Goal: Task Accomplishment & Management: Complete application form

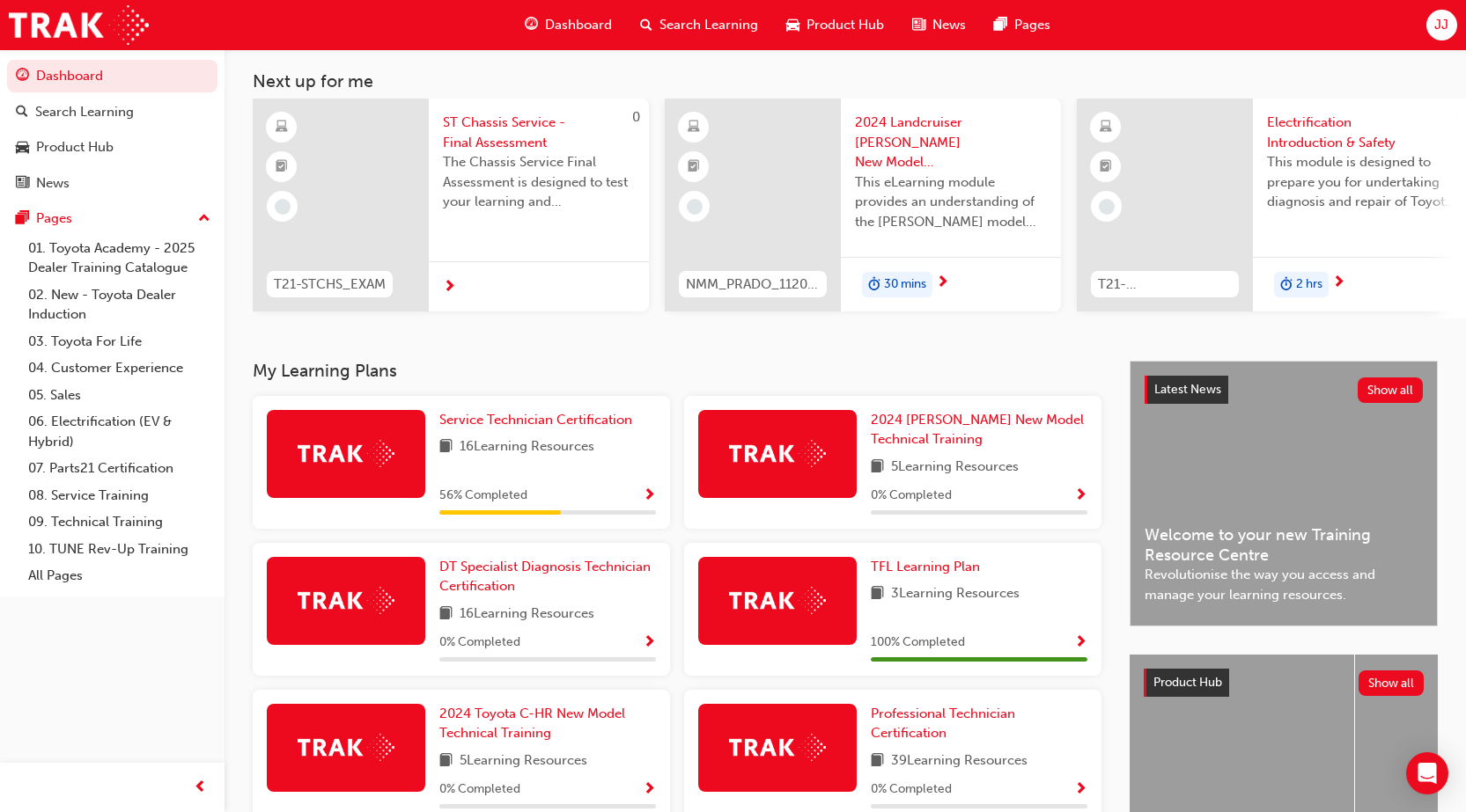
scroll to position [88, 0]
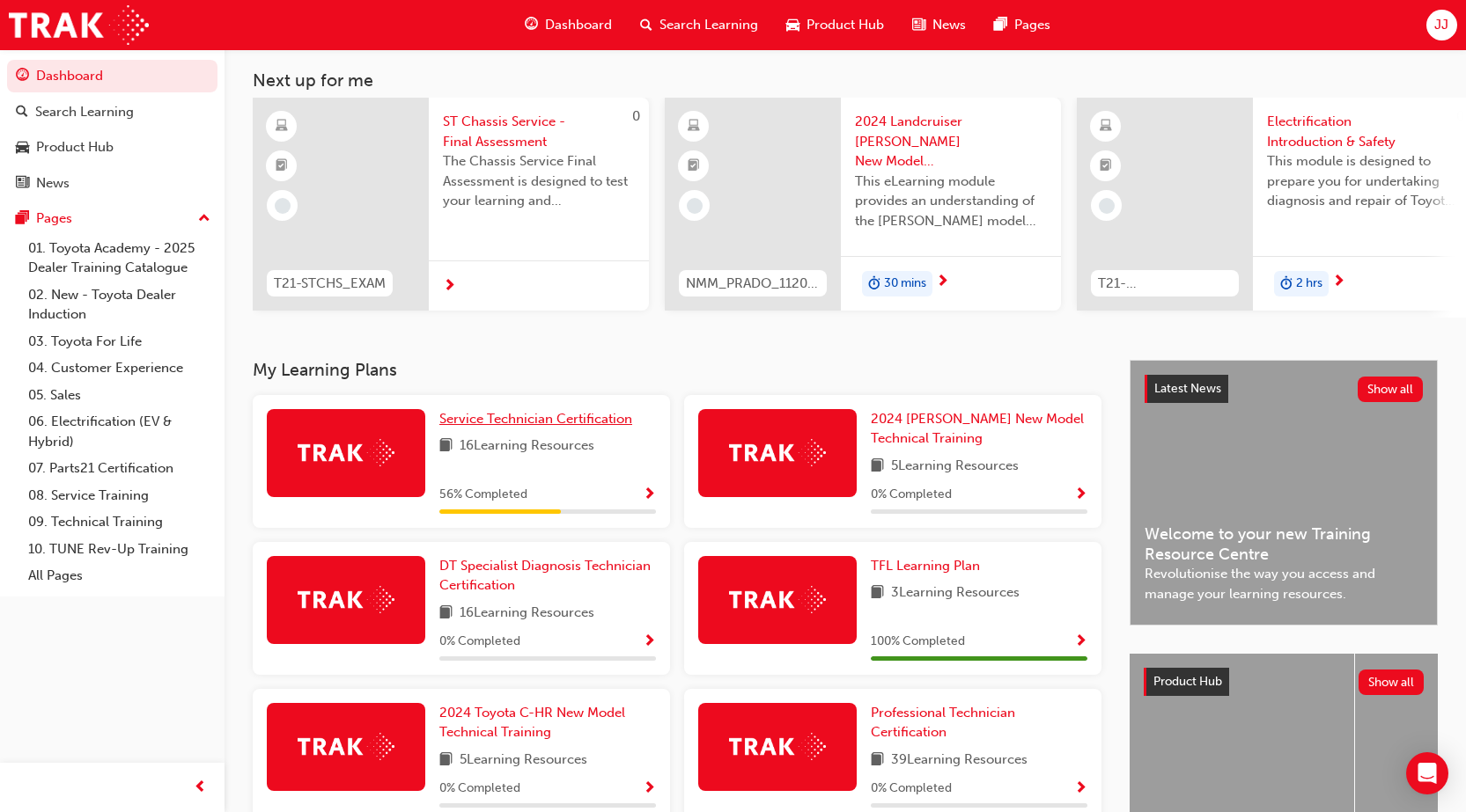
click at [539, 422] on span "Service Technician Certification" at bounding box center [536, 419] width 193 height 16
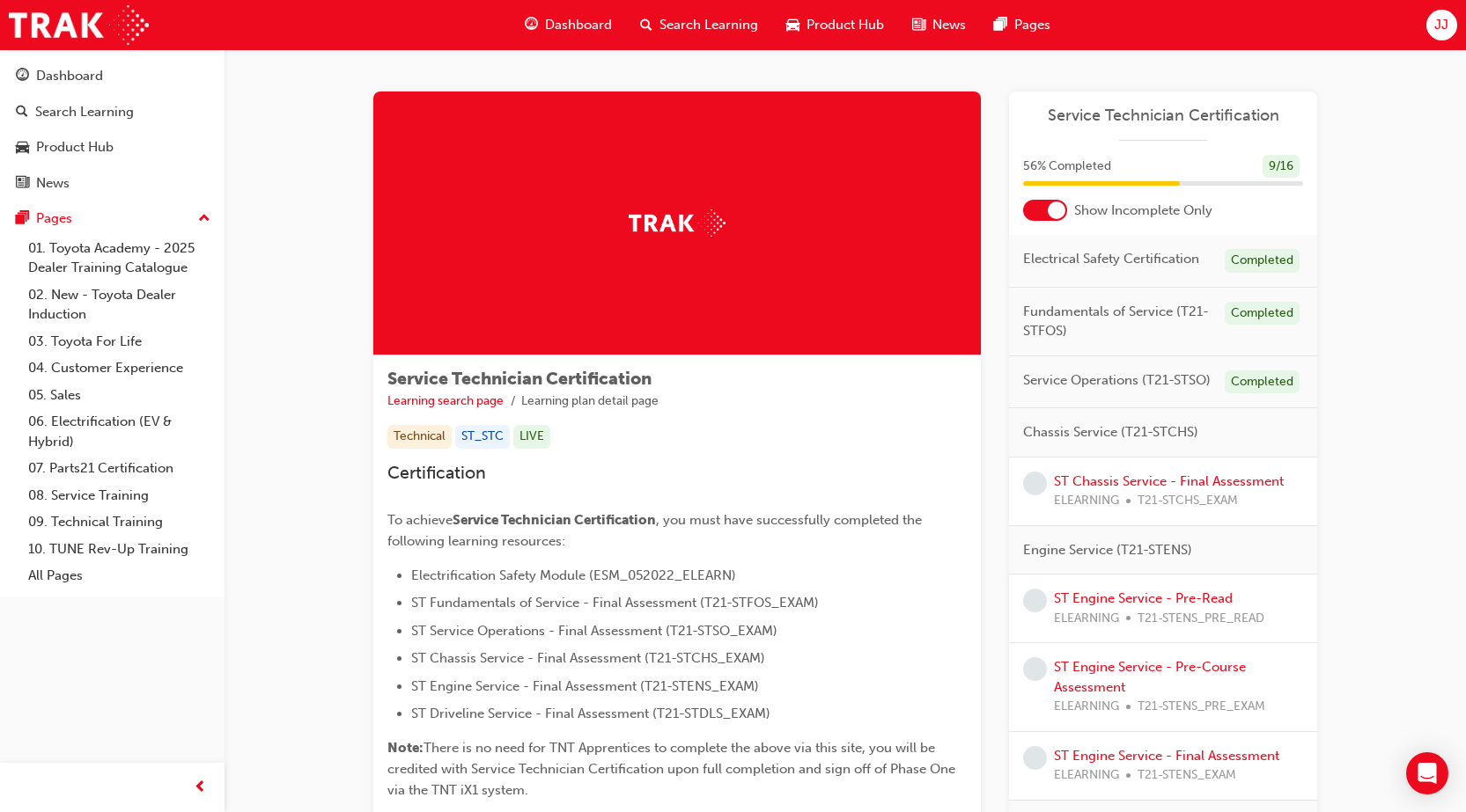
click at [1056, 210] on div at bounding box center [1057, 211] width 18 height 18
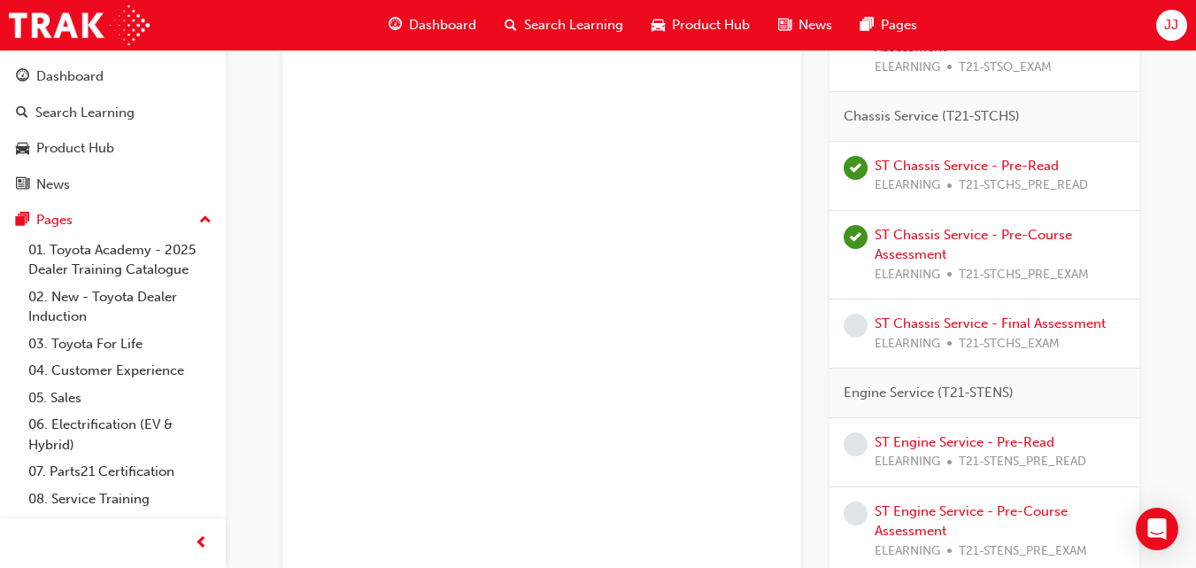
scroll to position [1063, 0]
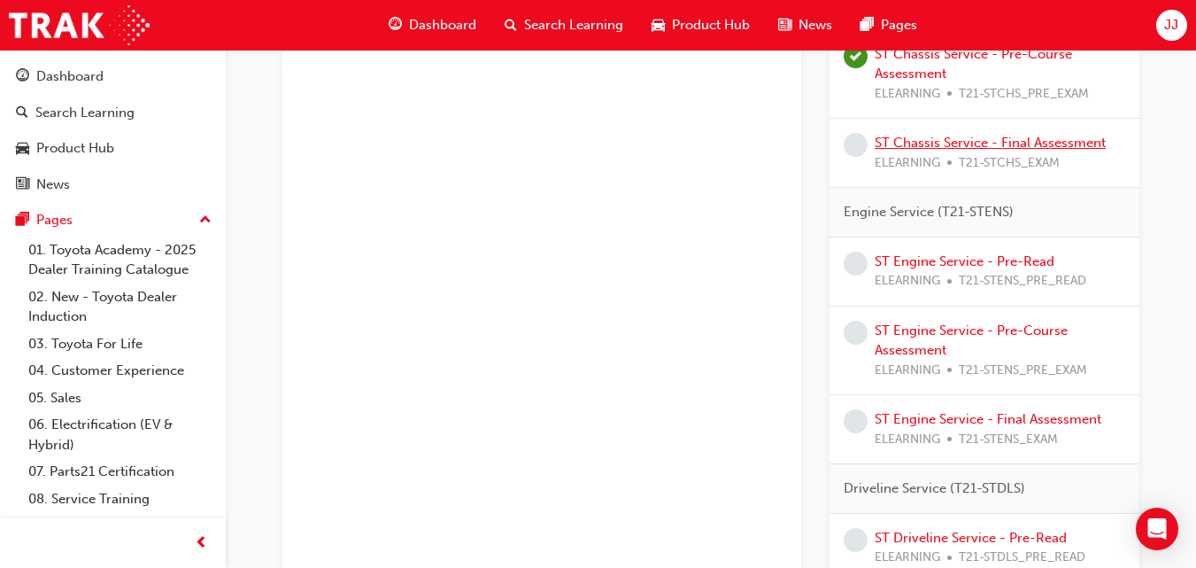
click at [980, 143] on link "ST Chassis Service - Final Assessment" at bounding box center [990, 143] width 231 height 16
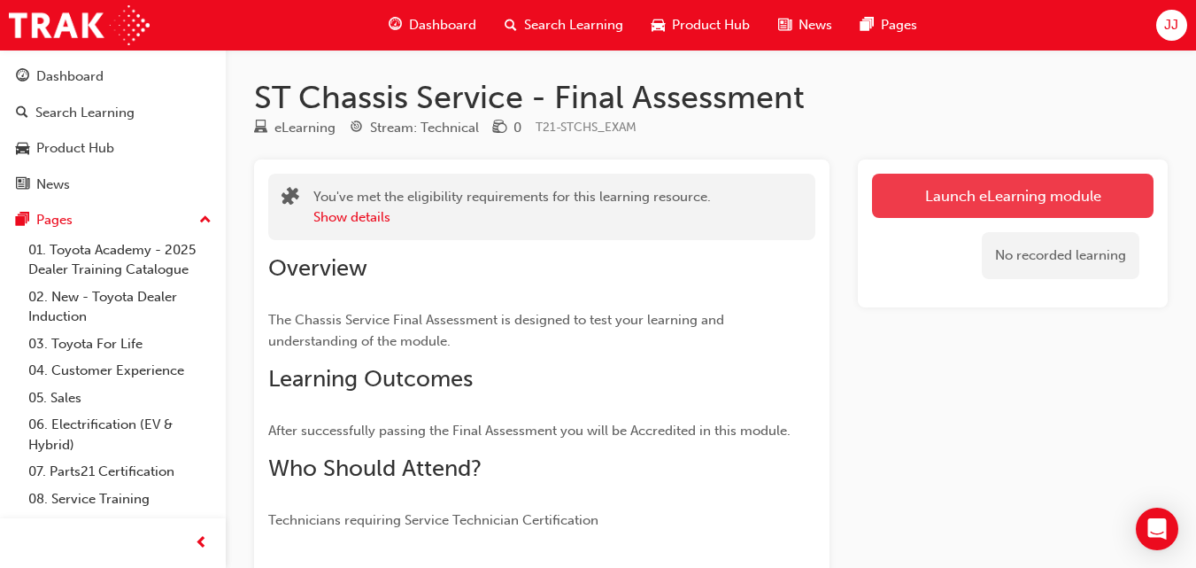
click at [886, 198] on link "Launch eLearning module" at bounding box center [1013, 196] width 282 height 44
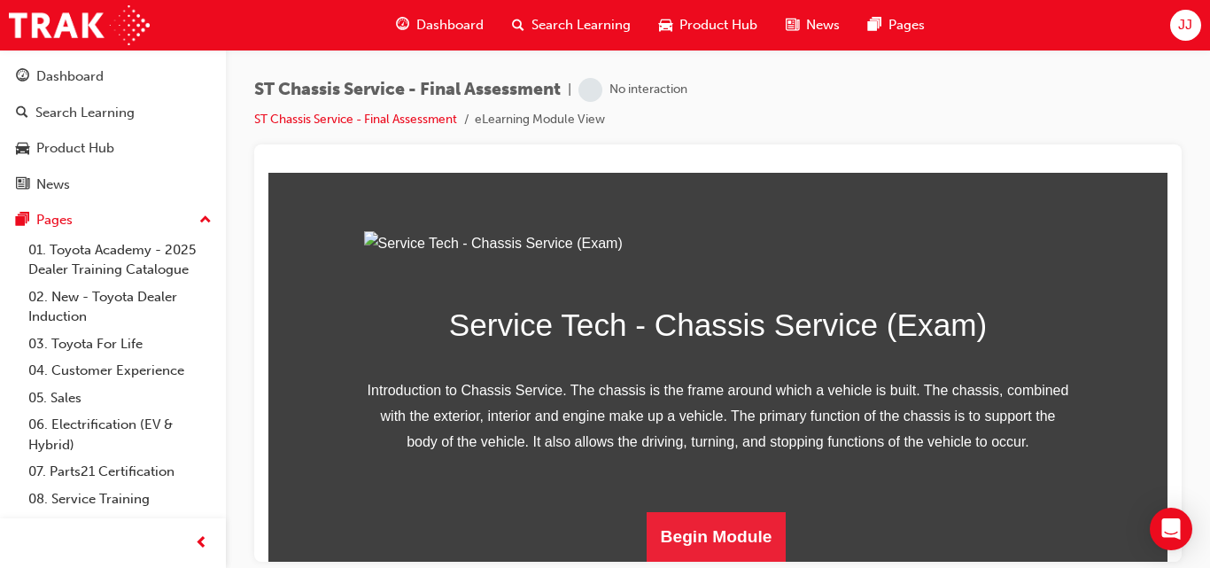
scroll to position [302, 0]
click at [725, 530] on button "Begin Module" at bounding box center [717, 536] width 140 height 50
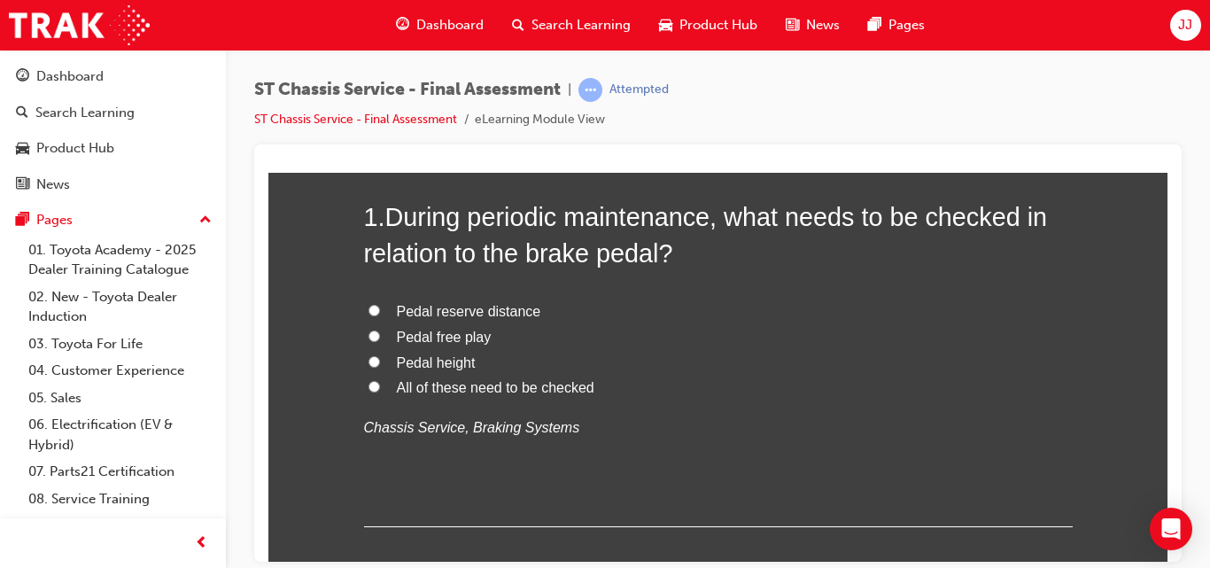
scroll to position [177, 0]
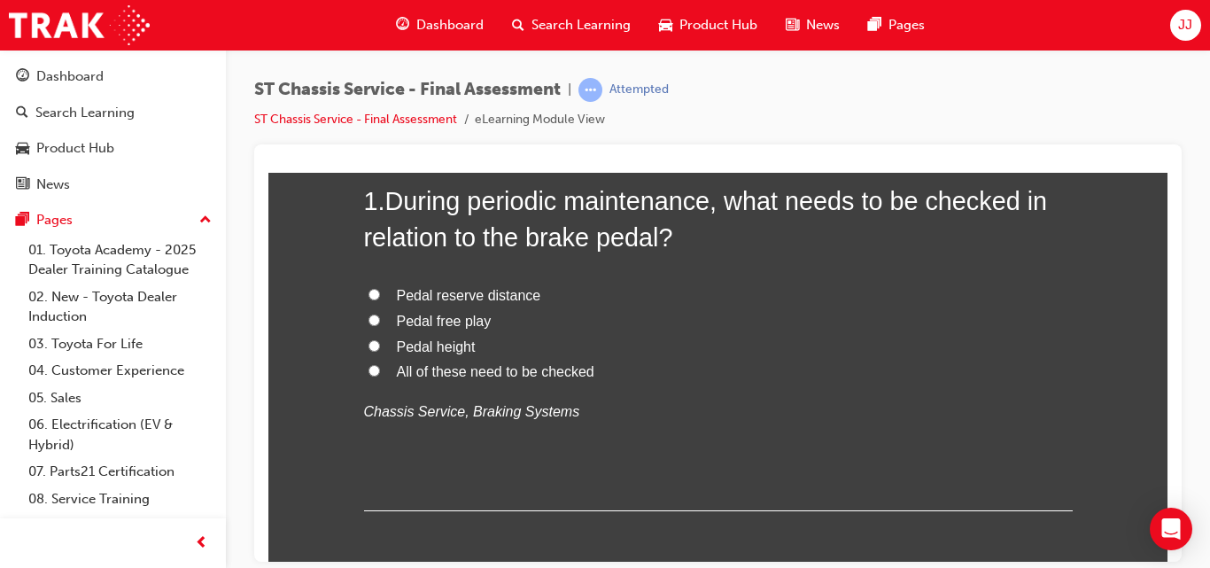
click at [368, 370] on input "All of these need to be checked" at bounding box center [374, 370] width 12 height 12
radio input "true"
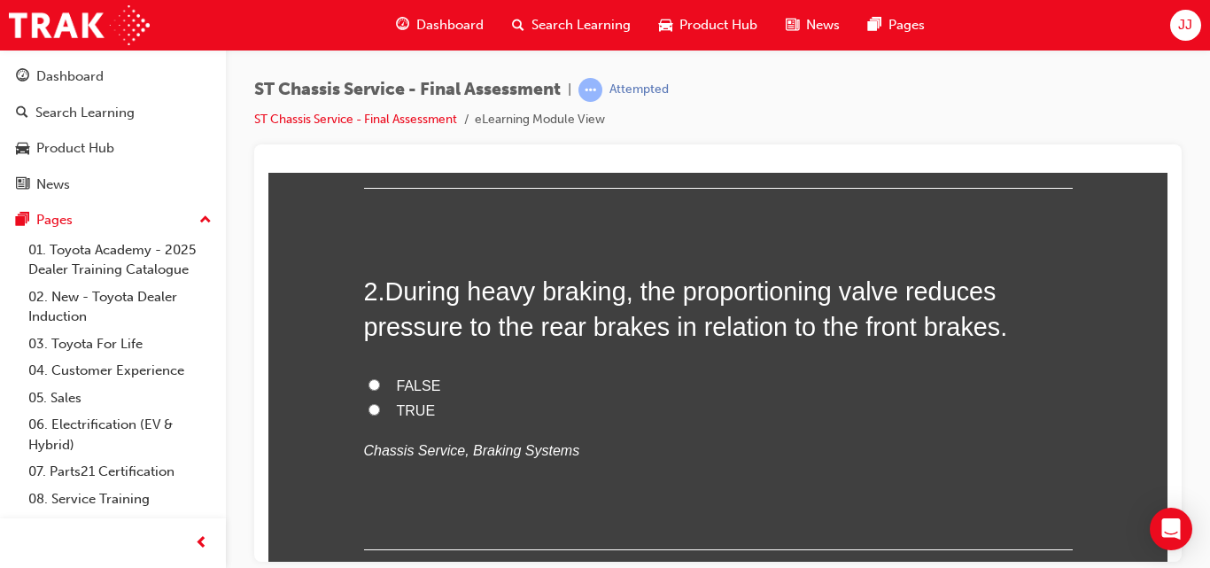
scroll to position [531, 0]
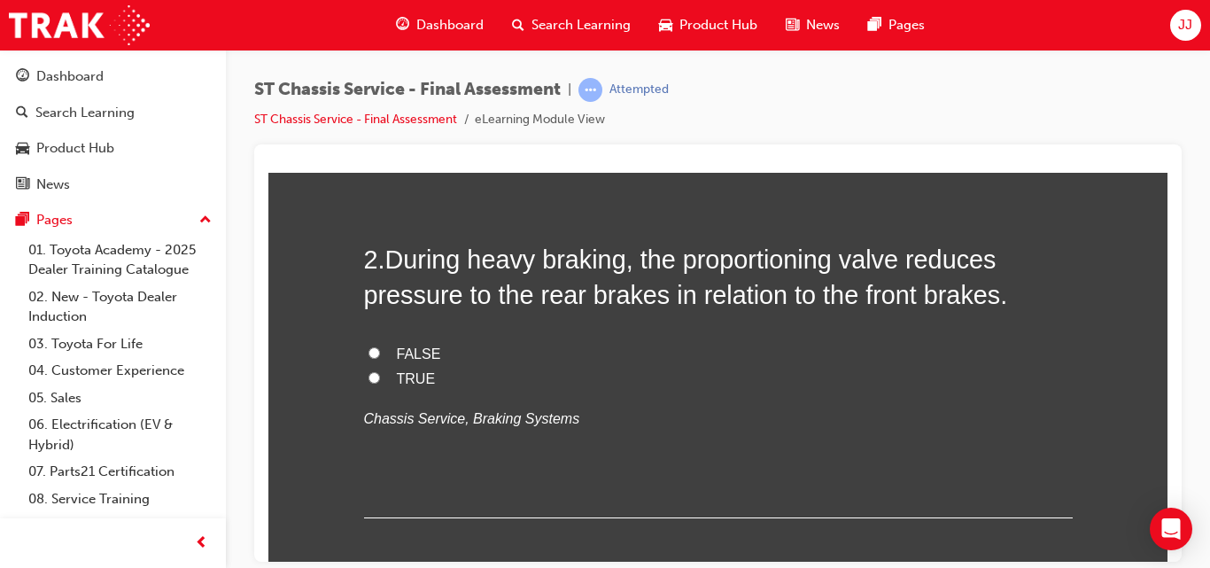
click at [368, 377] on input "TRUE" at bounding box center [374, 377] width 12 height 12
radio input "true"
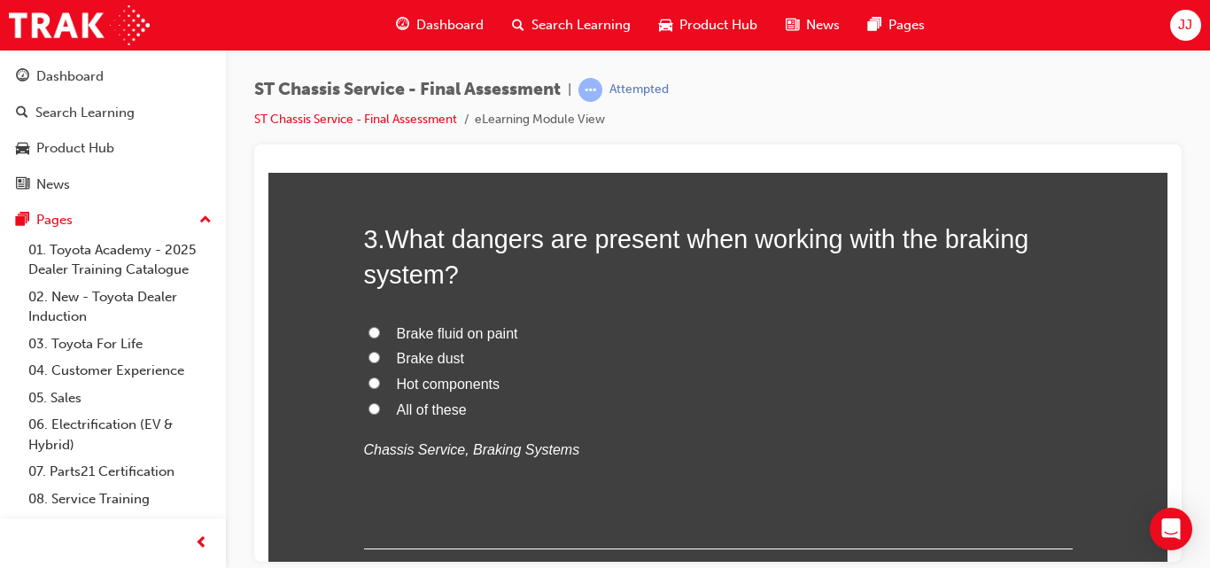
scroll to position [886, 0]
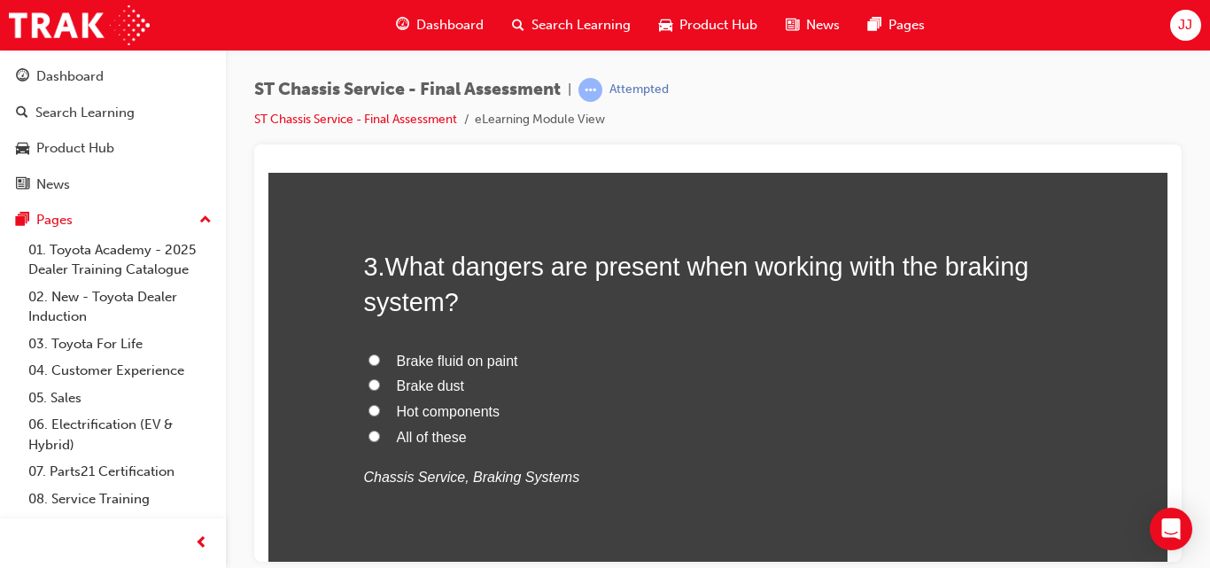
click at [456, 432] on span "All of these" at bounding box center [432, 436] width 70 height 15
click at [380, 432] on input "All of these" at bounding box center [374, 436] width 12 height 12
radio input "true"
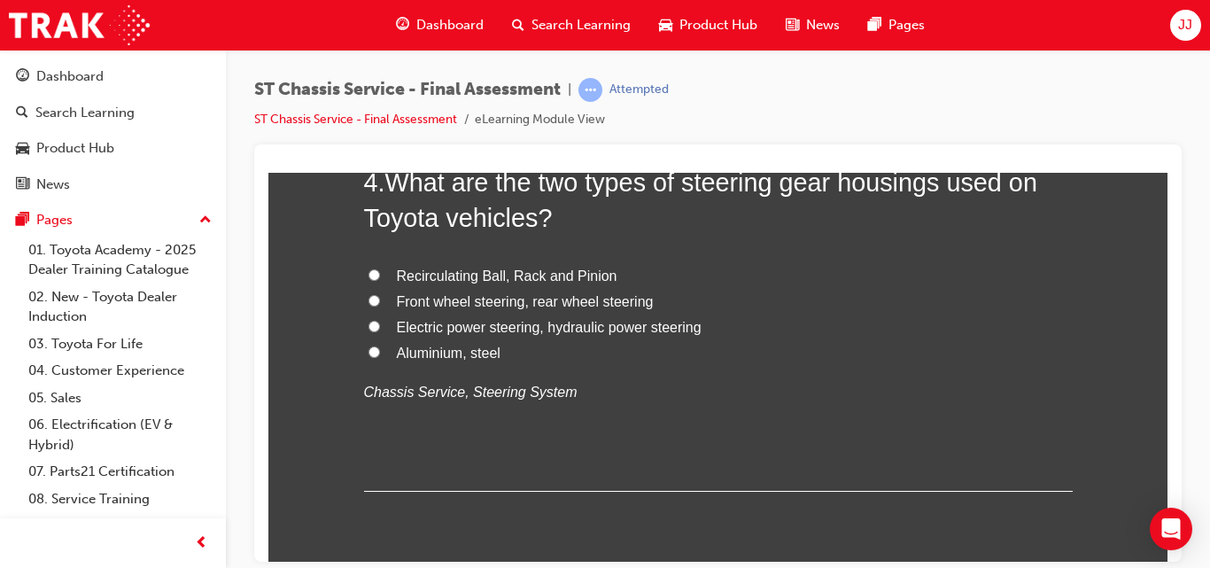
scroll to position [1328, 0]
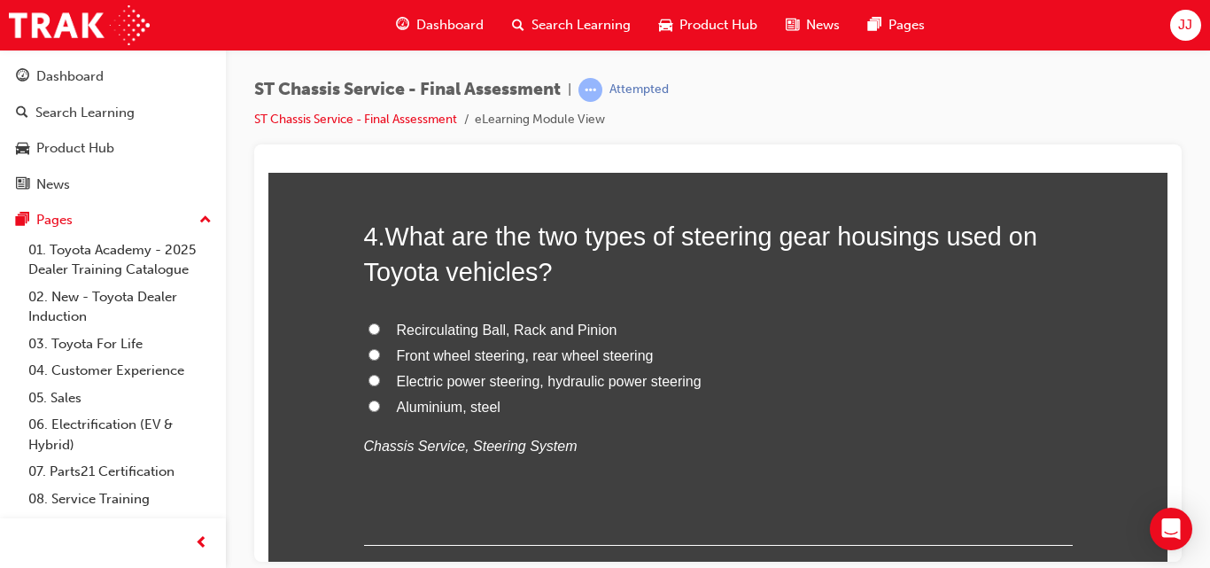
click at [368, 325] on input "Recirculating Ball, Rack and Pinion" at bounding box center [374, 328] width 12 height 12
radio input "true"
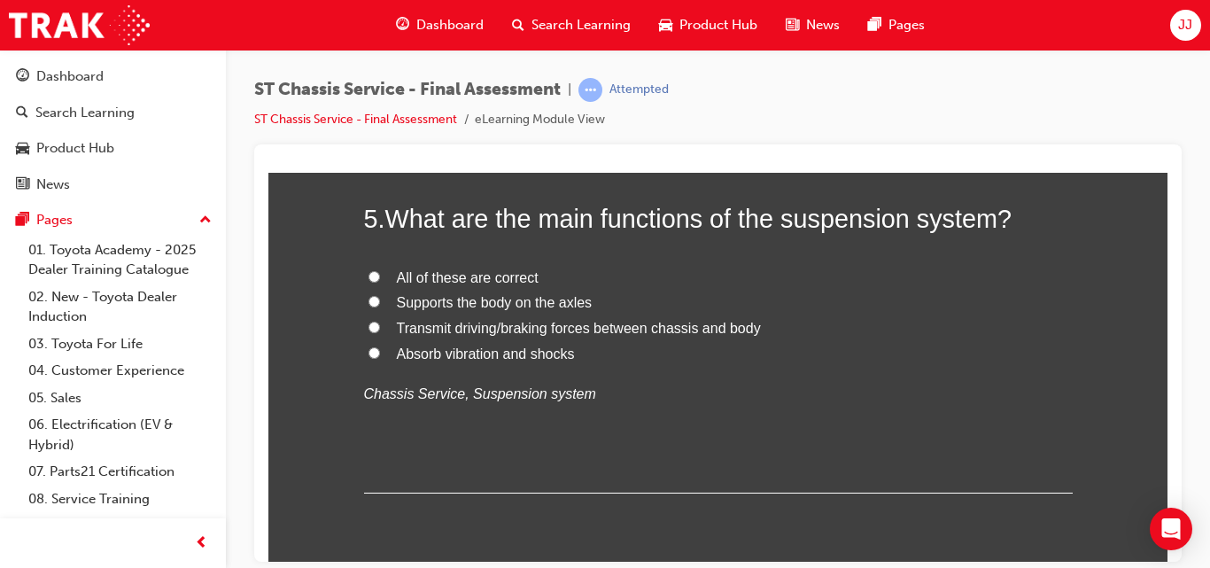
scroll to position [1771, 0]
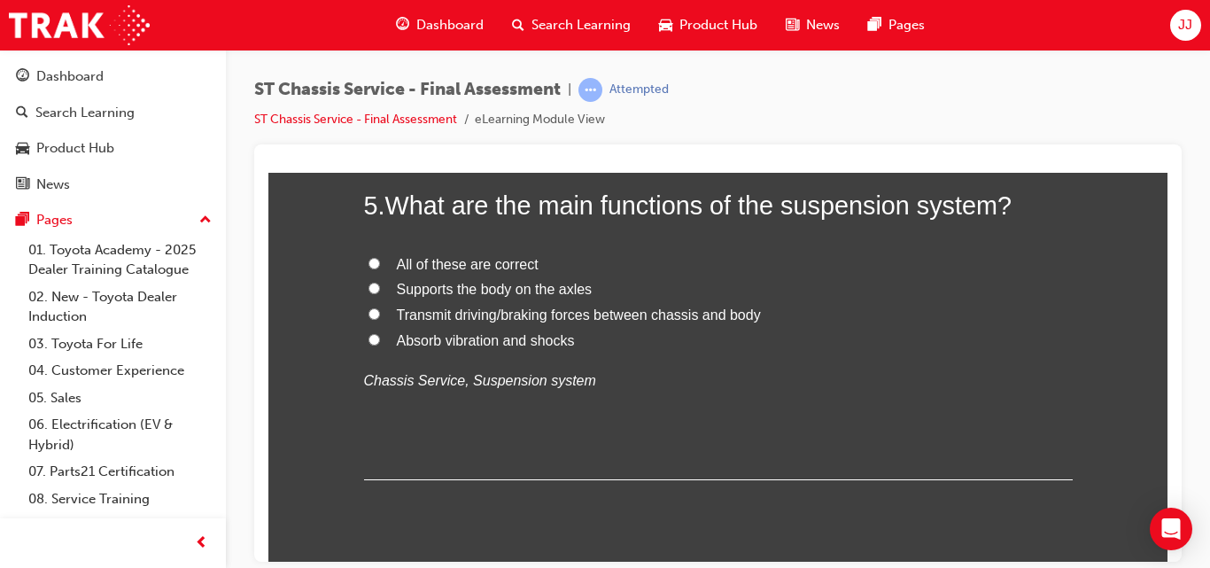
click at [448, 268] on span "All of these are correct" at bounding box center [468, 263] width 142 height 15
click at [380, 268] on input "All of these are correct" at bounding box center [374, 263] width 12 height 12
radio input "true"
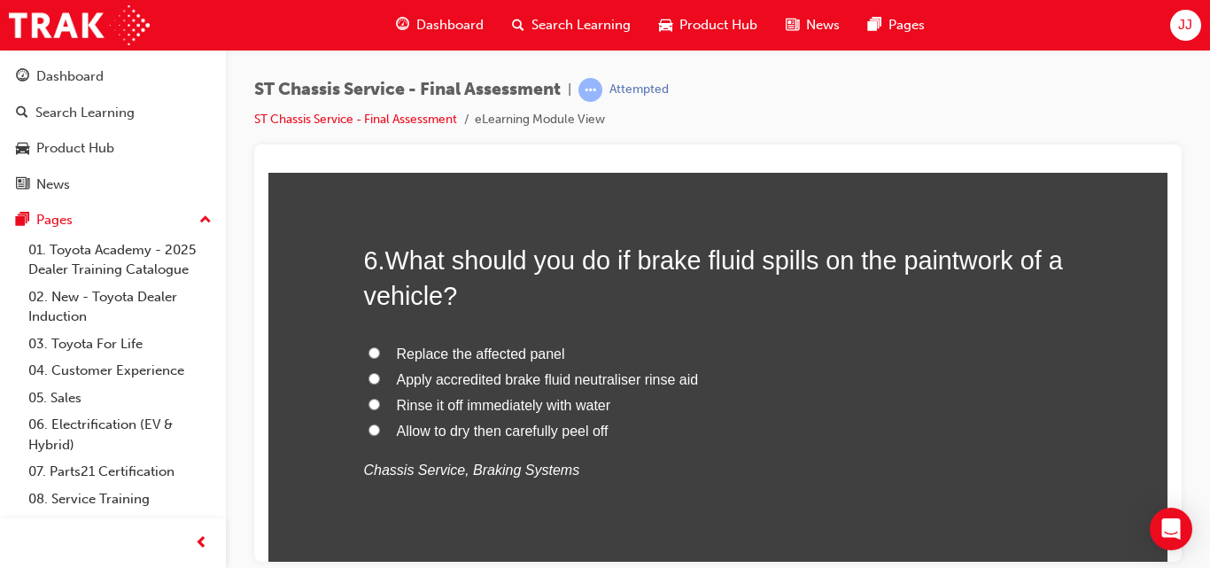
scroll to position [2126, 0]
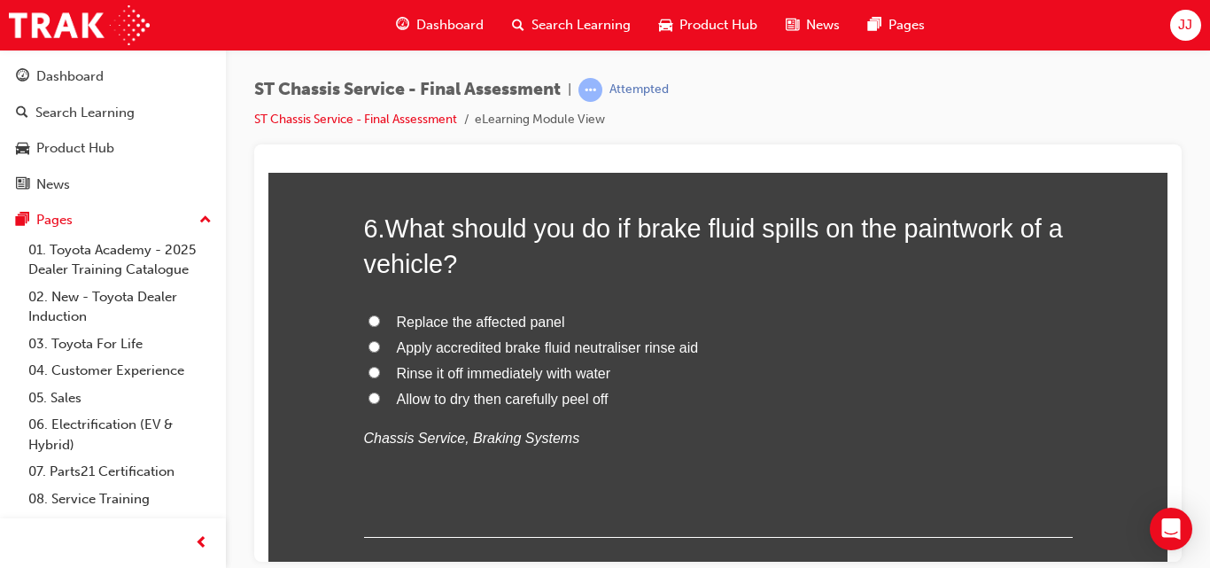
click at [546, 370] on span "Rinse it off immediately with water" at bounding box center [504, 372] width 214 height 15
click at [380, 370] on input "Rinse it off immediately with water" at bounding box center [374, 372] width 12 height 12
radio input "true"
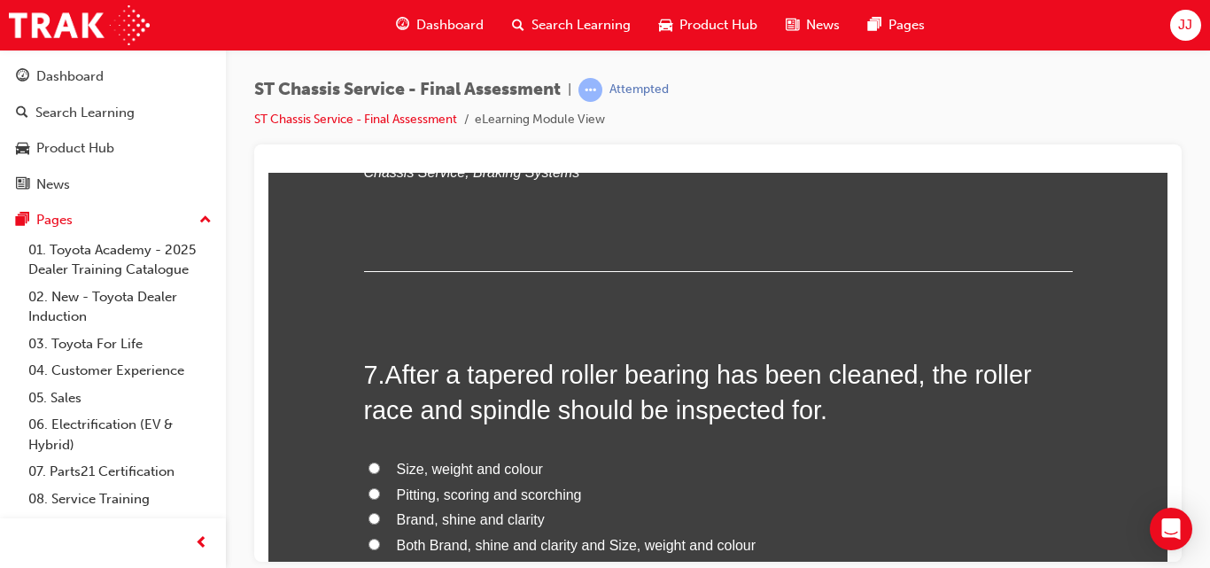
scroll to position [2480, 0]
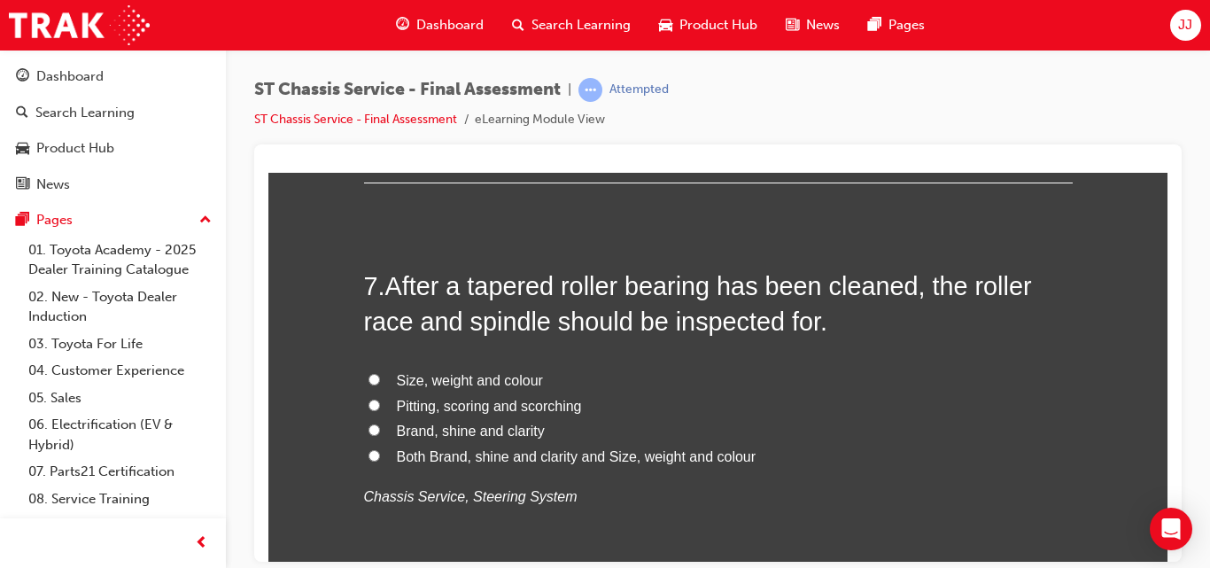
click at [404, 406] on span "Pitting, scoring and scorching" at bounding box center [489, 405] width 185 height 15
click at [380, 406] on input "Pitting, scoring and scorching" at bounding box center [374, 405] width 12 height 12
radio input "true"
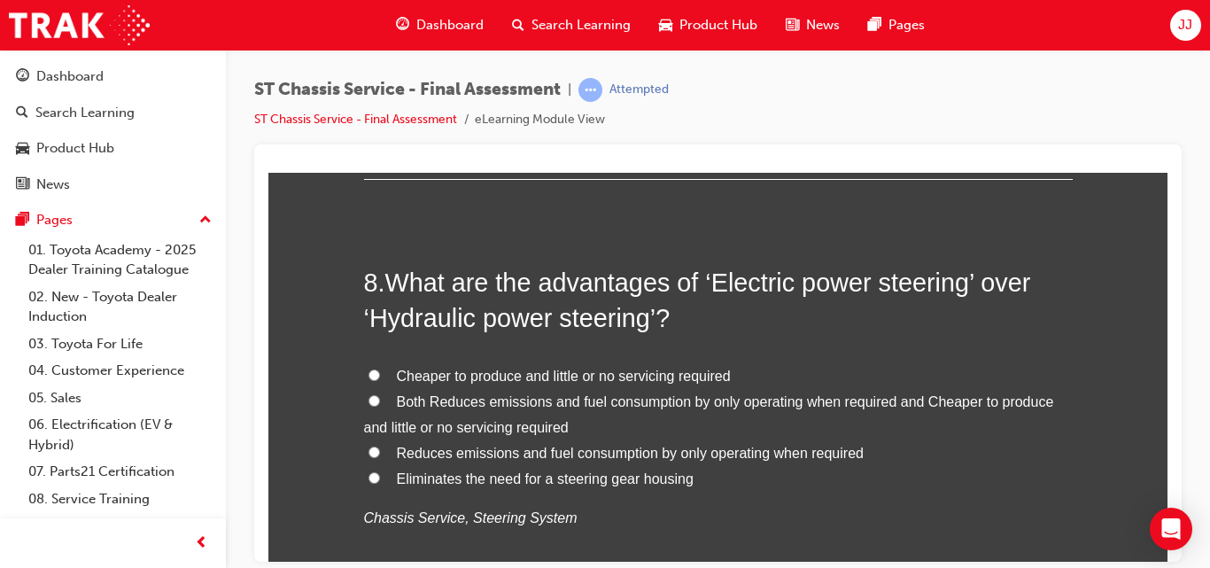
scroll to position [2923, 0]
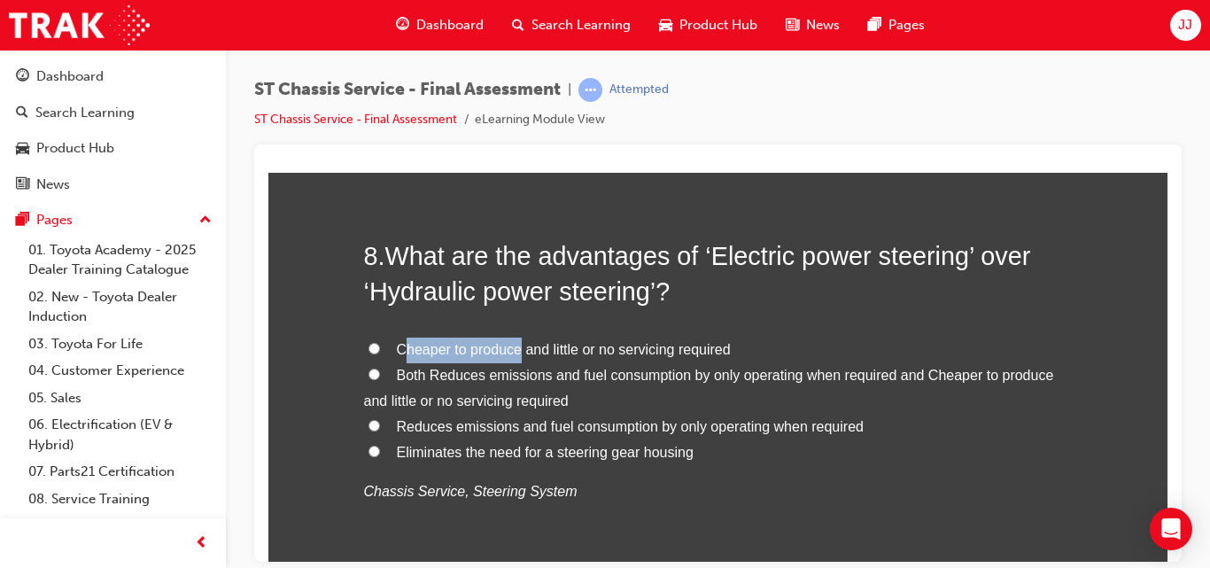
drag, startPoint x: 405, startPoint y: 345, endPoint x: 513, endPoint y: 334, distance: 108.6
click at [513, 334] on div "8 . What are the advantages of ‘Electric power steering’ over ‘Hydraulic power …" at bounding box center [718, 413] width 709 height 352
click at [369, 349] on input "Cheaper to produce and little or no servicing required" at bounding box center [374, 348] width 12 height 12
radio input "true"
click at [608, 467] on div "Cheaper to produce and little or no servicing required Both Reduces emissions a…" at bounding box center [718, 420] width 709 height 167
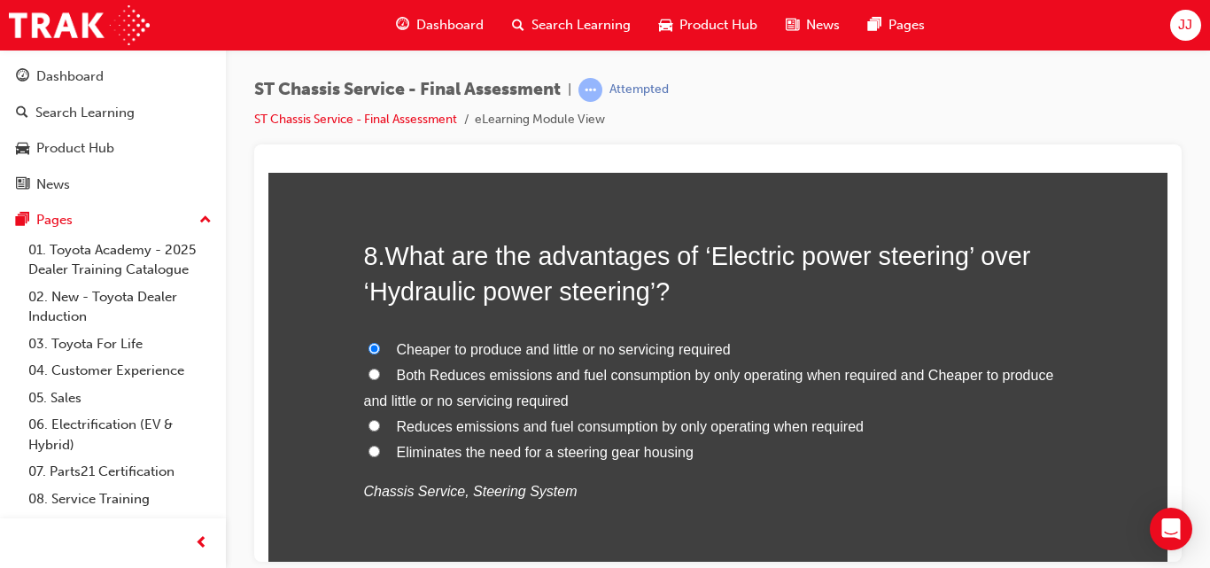
click at [504, 457] on span "Eliminates the need for a steering gear housing" at bounding box center [545, 451] width 297 height 15
click at [380, 456] on input "Eliminates the need for a steering gear housing" at bounding box center [374, 451] width 12 height 12
radio input "true"
click at [449, 337] on label "Cheaper to produce and little or no servicing required" at bounding box center [718, 350] width 709 height 26
click at [380, 342] on input "Cheaper to produce and little or no servicing required" at bounding box center [374, 348] width 12 height 12
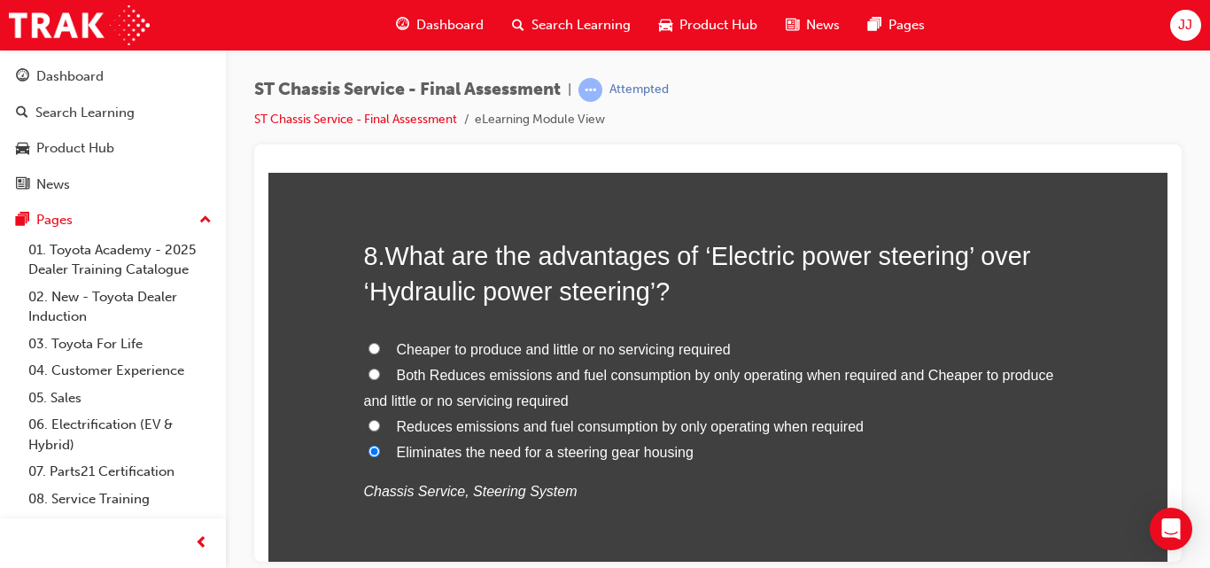
radio input "true"
click at [447, 371] on span "Both Reduces emissions and fuel consumption by only operating when required and…" at bounding box center [709, 387] width 690 height 41
click at [380, 371] on input "Both Reduces emissions and fuel consumption by only operating when required and…" at bounding box center [374, 374] width 12 height 12
radio input "true"
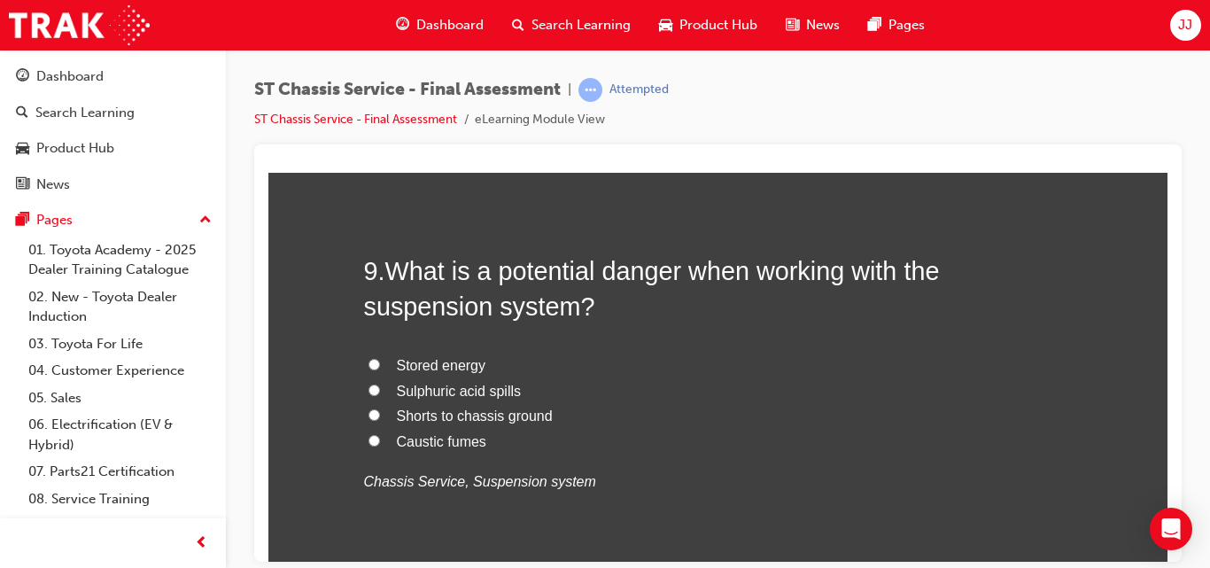
scroll to position [3365, 0]
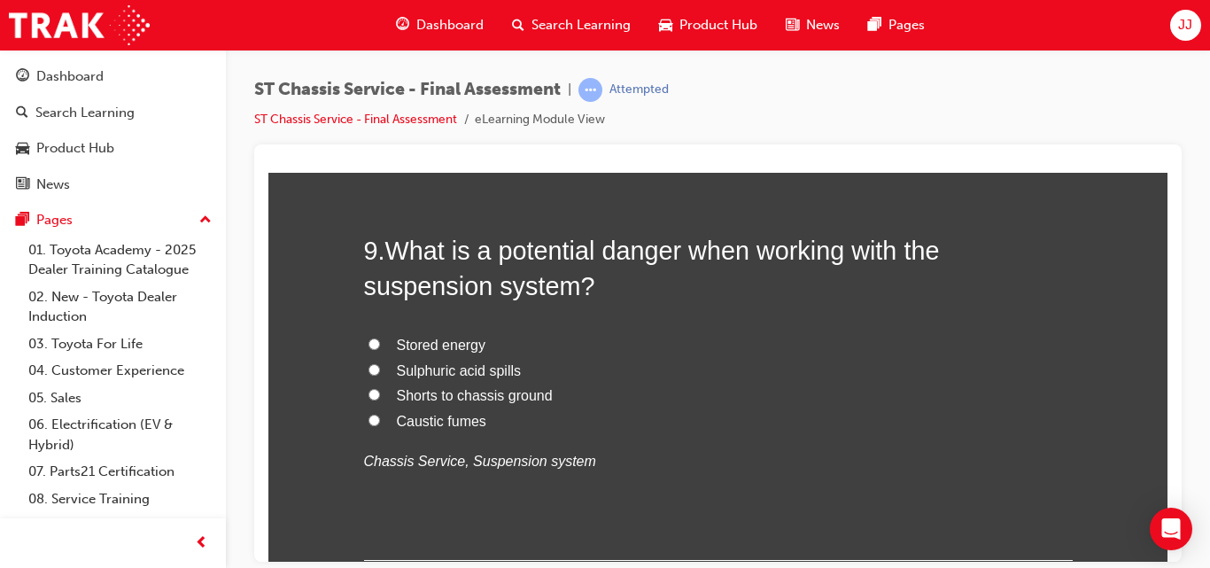
click at [465, 343] on span "Stored energy" at bounding box center [441, 344] width 89 height 15
click at [380, 343] on input "Stored energy" at bounding box center [374, 343] width 12 height 12
radio input "true"
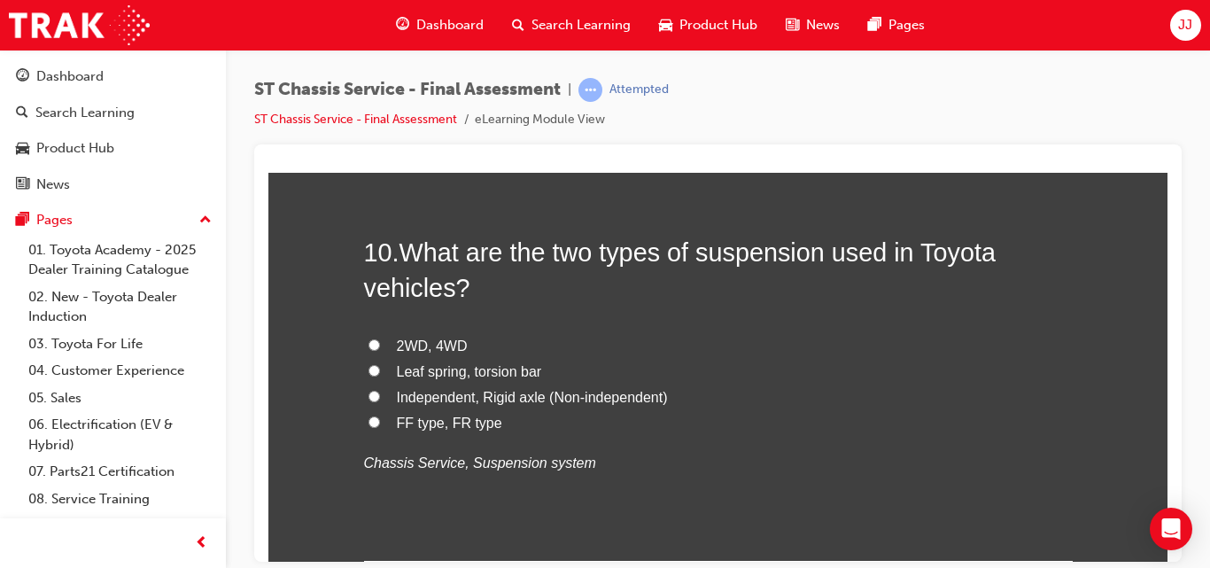
scroll to position [3808, 0]
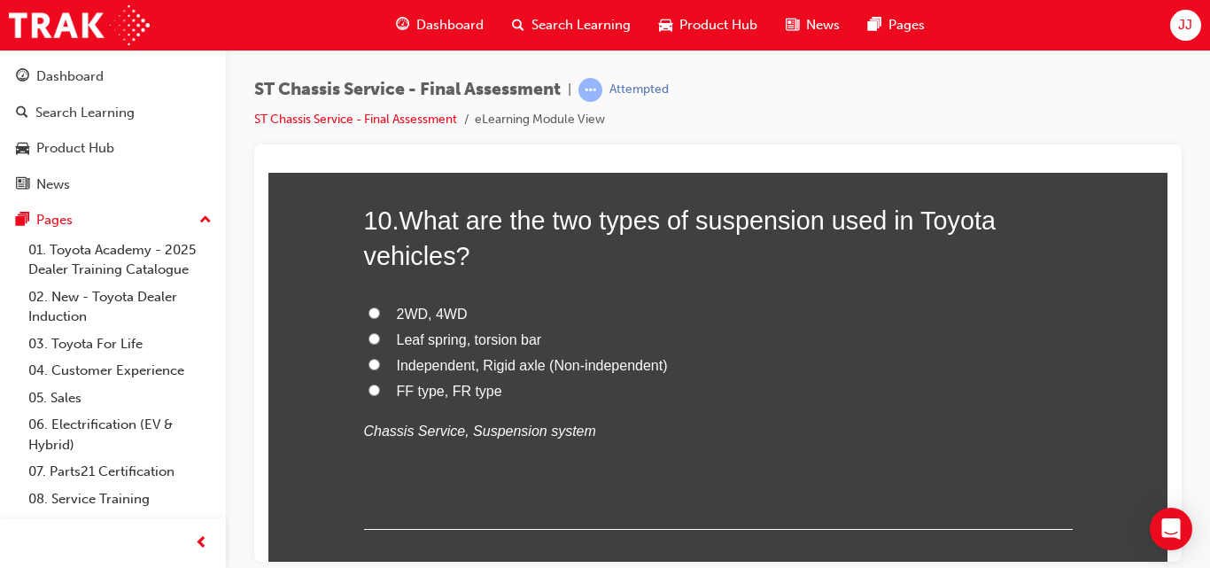
click at [461, 366] on span "Independent, Rigid axle (Non-independent)" at bounding box center [532, 364] width 271 height 15
click at [380, 366] on input "Independent, Rigid axle (Non-independent)" at bounding box center [374, 364] width 12 height 12
radio input "true"
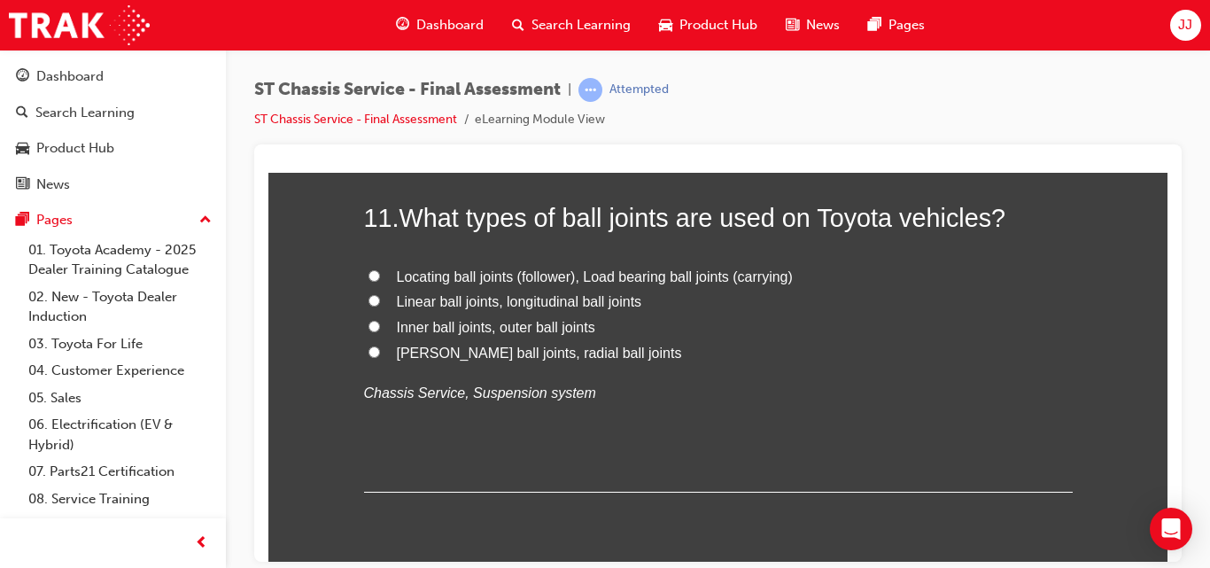
scroll to position [4251, 0]
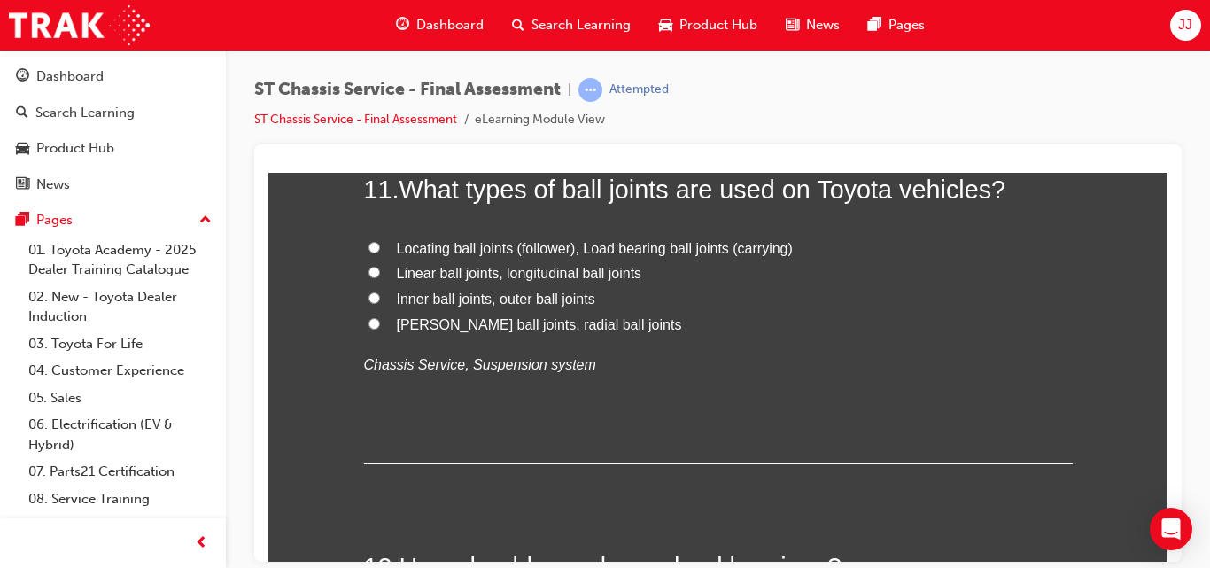
click at [424, 241] on span "Locating ball joints (follower), Load bearing ball joints (carrying)" at bounding box center [595, 247] width 396 height 15
click at [380, 241] on input "Locating ball joints (follower), Load bearing ball joints (carrying)" at bounding box center [374, 247] width 12 height 12
radio input "true"
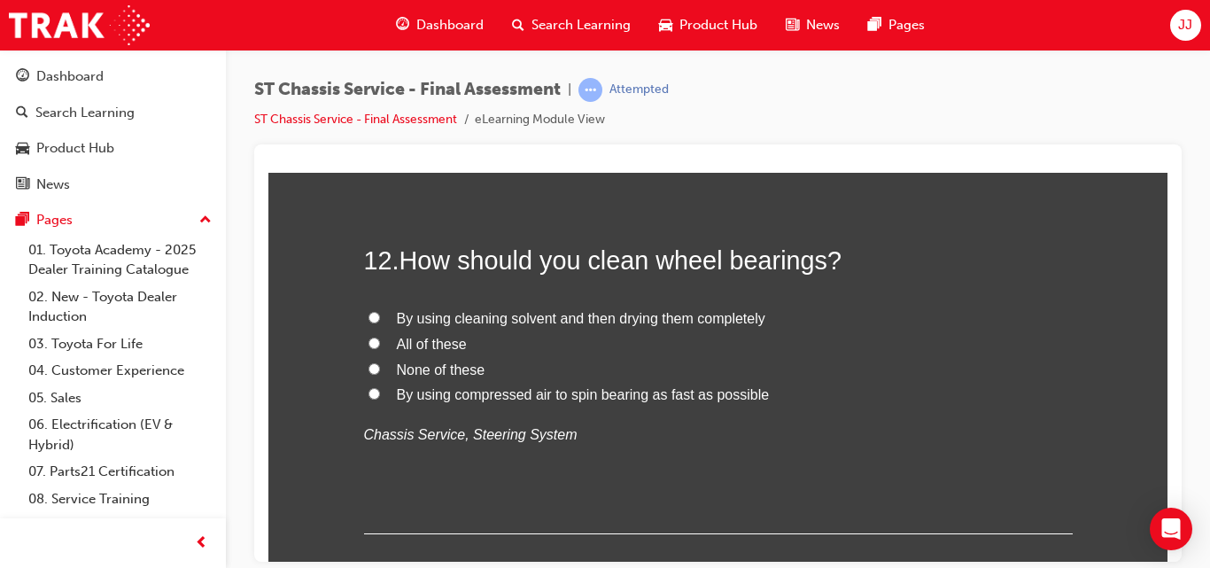
scroll to position [4605, 0]
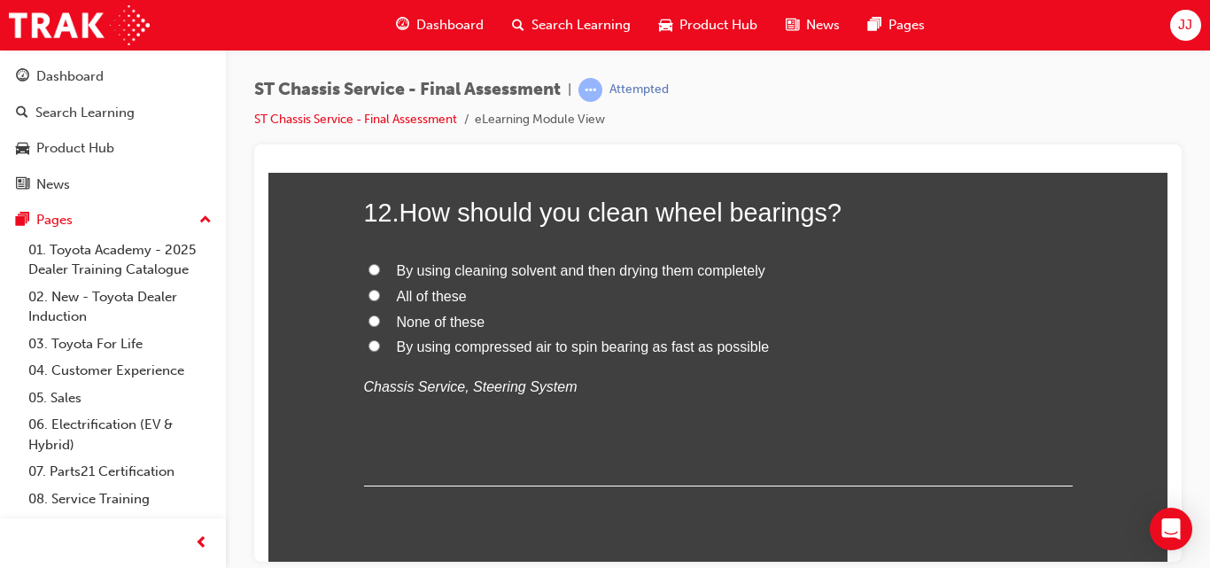
click at [506, 268] on span "By using cleaning solvent and then drying them completely" at bounding box center [581, 269] width 368 height 15
click at [380, 268] on input "By using cleaning solvent and then drying them completely" at bounding box center [374, 269] width 12 height 12
radio input "true"
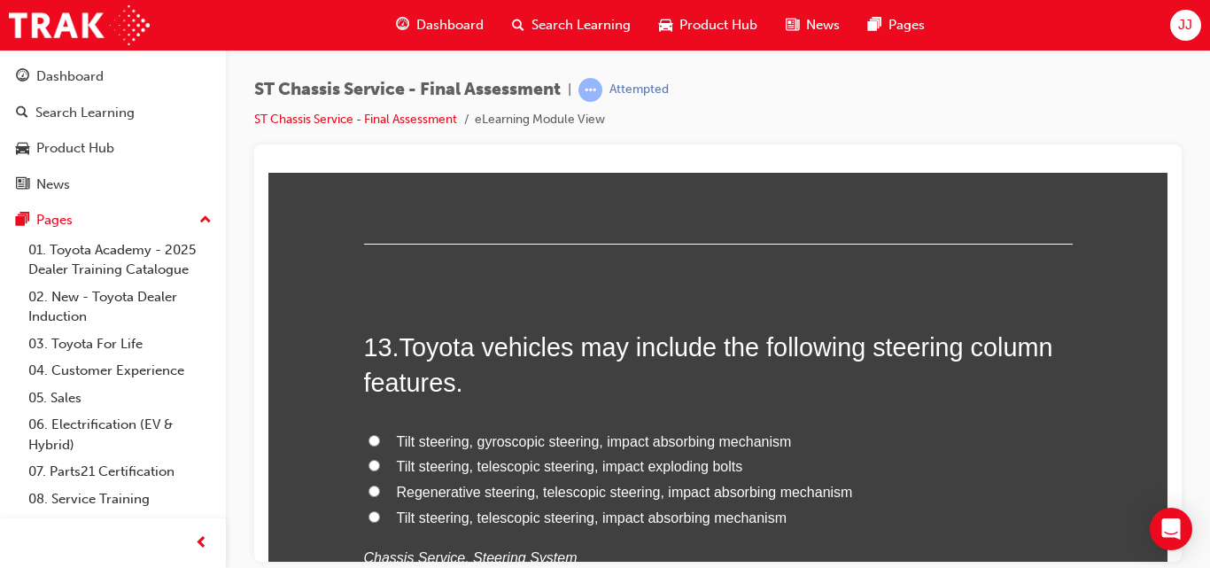
scroll to position [4960, 0]
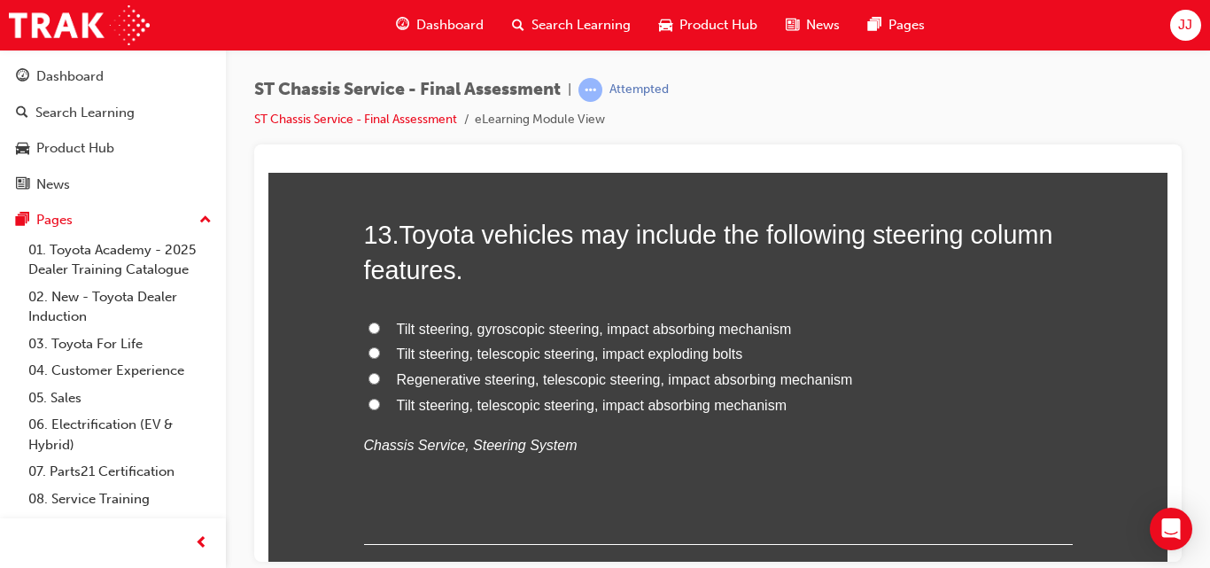
click at [590, 407] on span "Tilt steering, telescopic steering, impact absorbing mechanism" at bounding box center [592, 404] width 391 height 15
click at [380, 407] on input "Tilt steering, telescopic steering, impact absorbing mechanism" at bounding box center [374, 404] width 12 height 12
radio input "true"
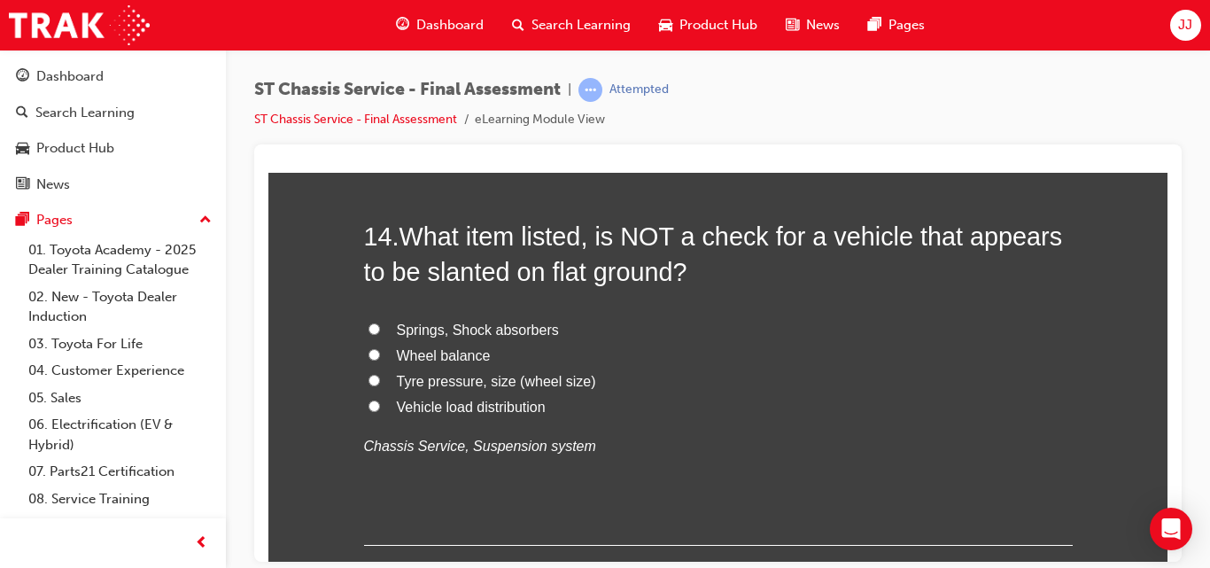
scroll to position [5402, 0]
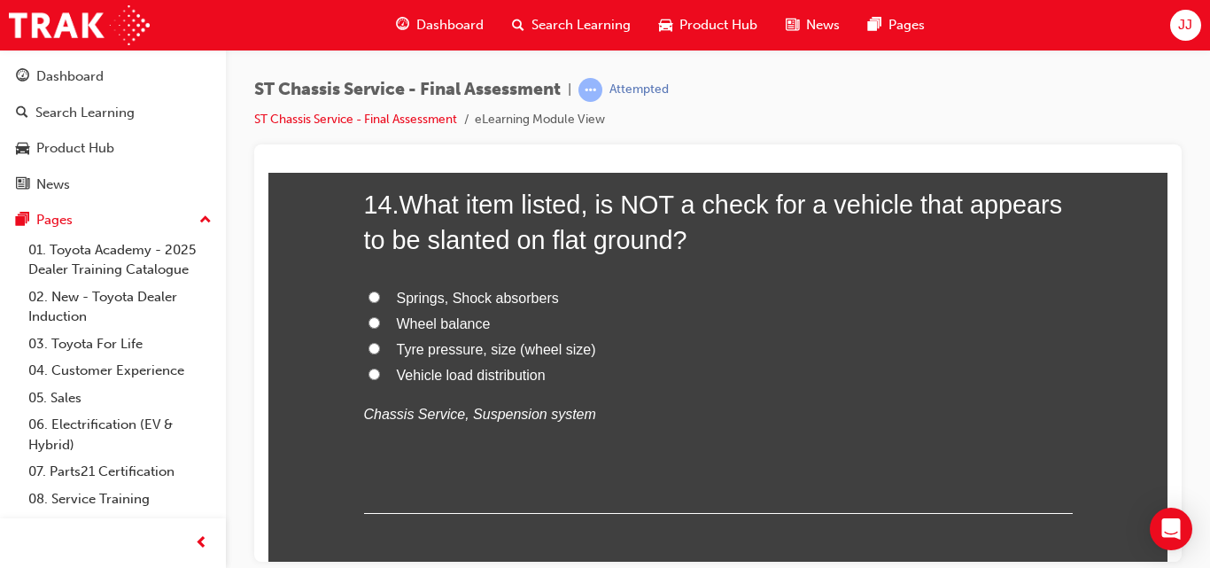
click at [416, 317] on span "Wheel balance" at bounding box center [444, 322] width 94 height 15
click at [380, 317] on input "Wheel balance" at bounding box center [374, 322] width 12 height 12
radio input "true"
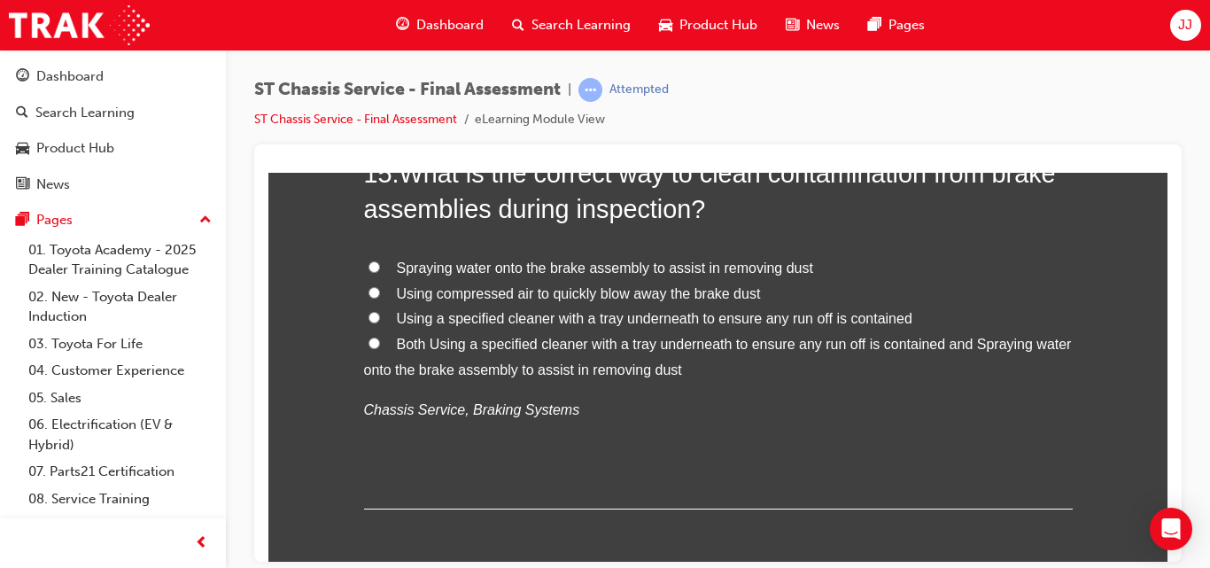
scroll to position [5757, 0]
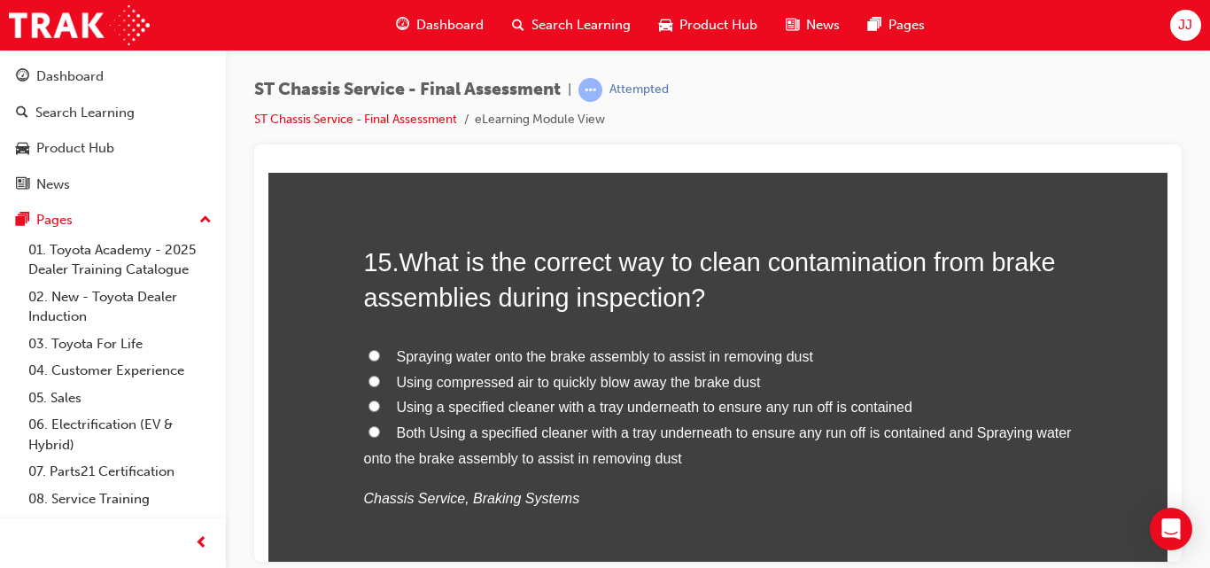
click at [617, 437] on span "Both Using a specified cleaner with a tray underneath to ensure any run off is …" at bounding box center [718, 444] width 708 height 41
click at [380, 437] on input "Both Using a specified cleaner with a tray underneath to ensure any run off is …" at bounding box center [374, 431] width 12 height 12
radio input "true"
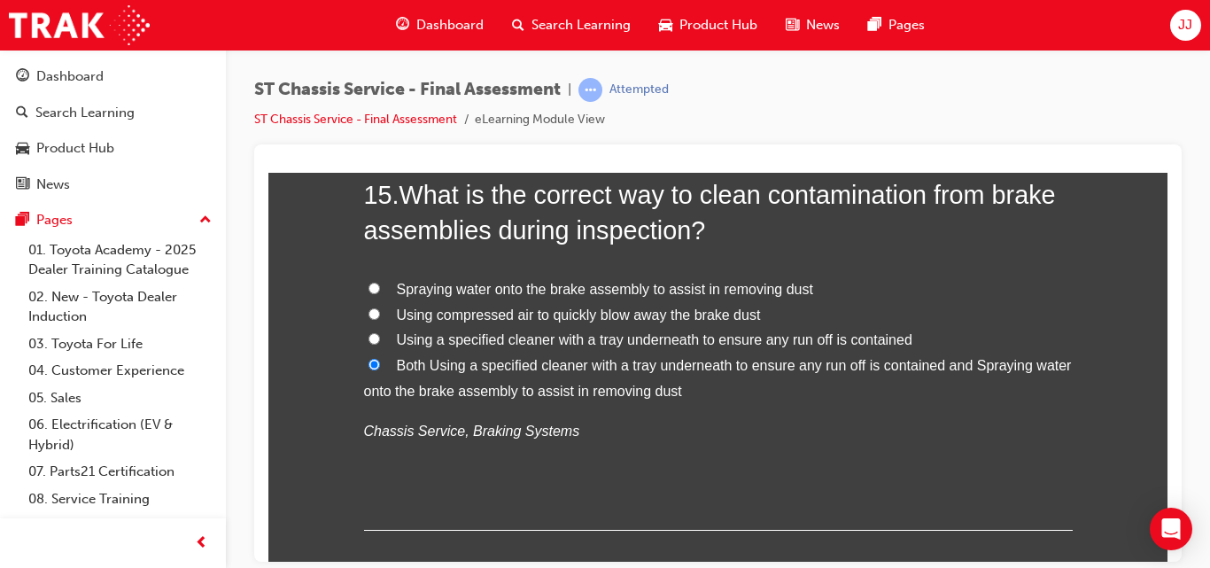
scroll to position [5927, 0]
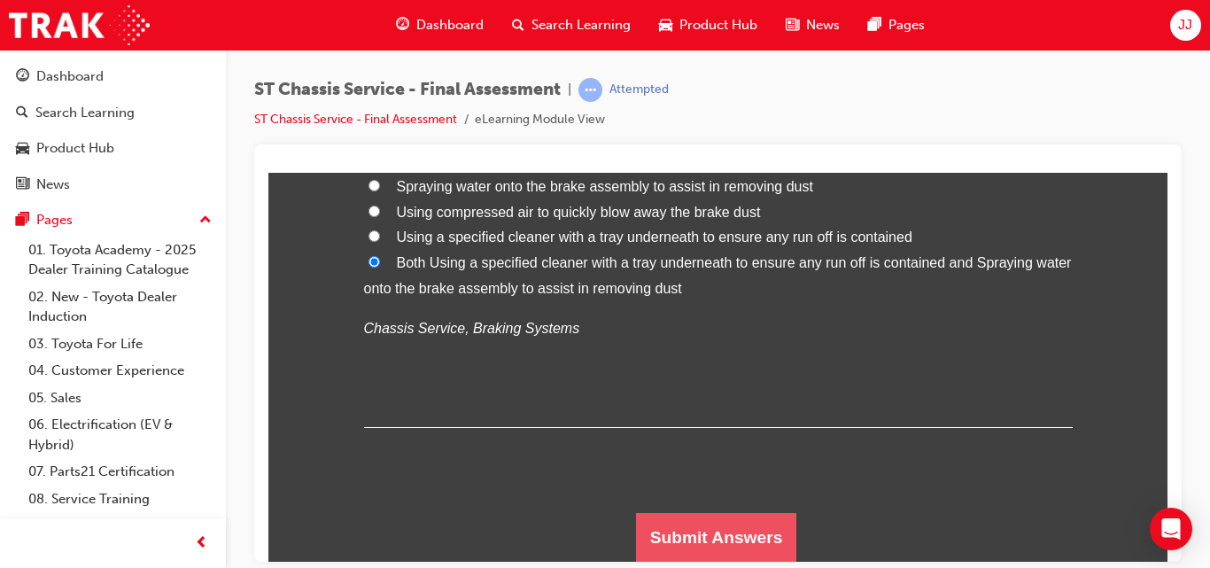
click at [693, 546] on button "Submit Answers" at bounding box center [716, 537] width 161 height 50
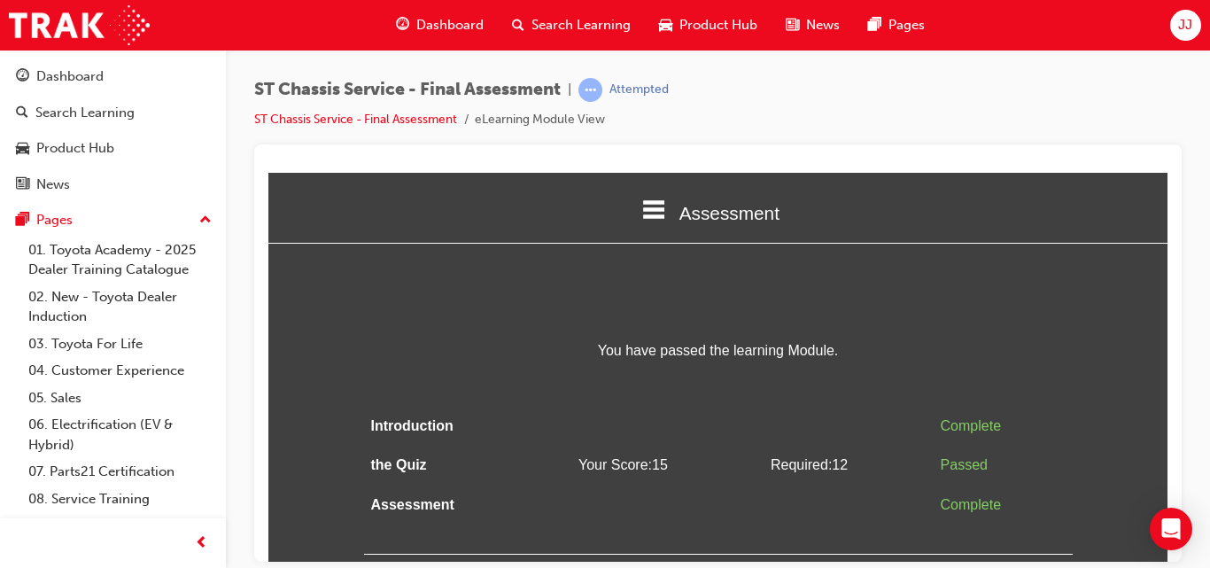
scroll to position [0, 0]
click at [1177, 34] on div "JJ" at bounding box center [1185, 25] width 31 height 31
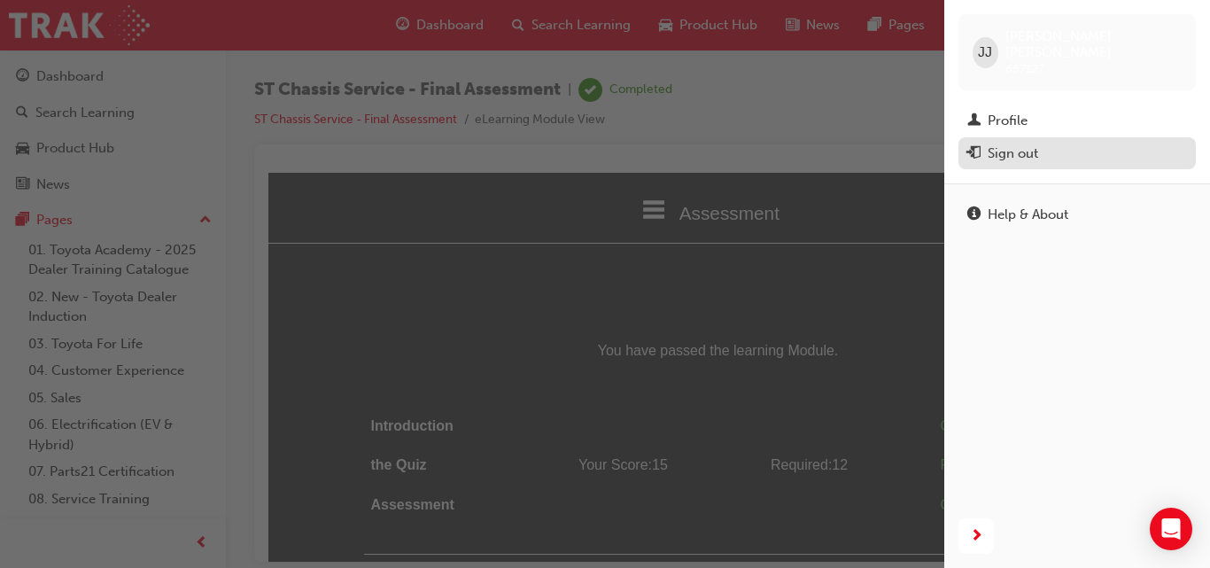
click at [998, 143] on div "Sign out" at bounding box center [1012, 153] width 50 height 20
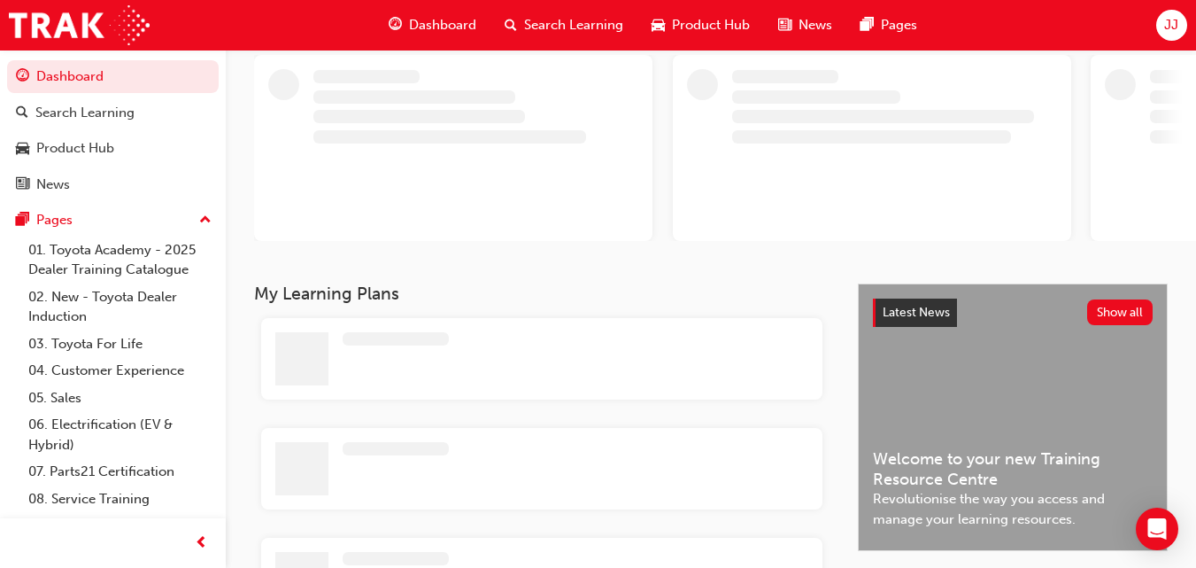
scroll to position [111, 0]
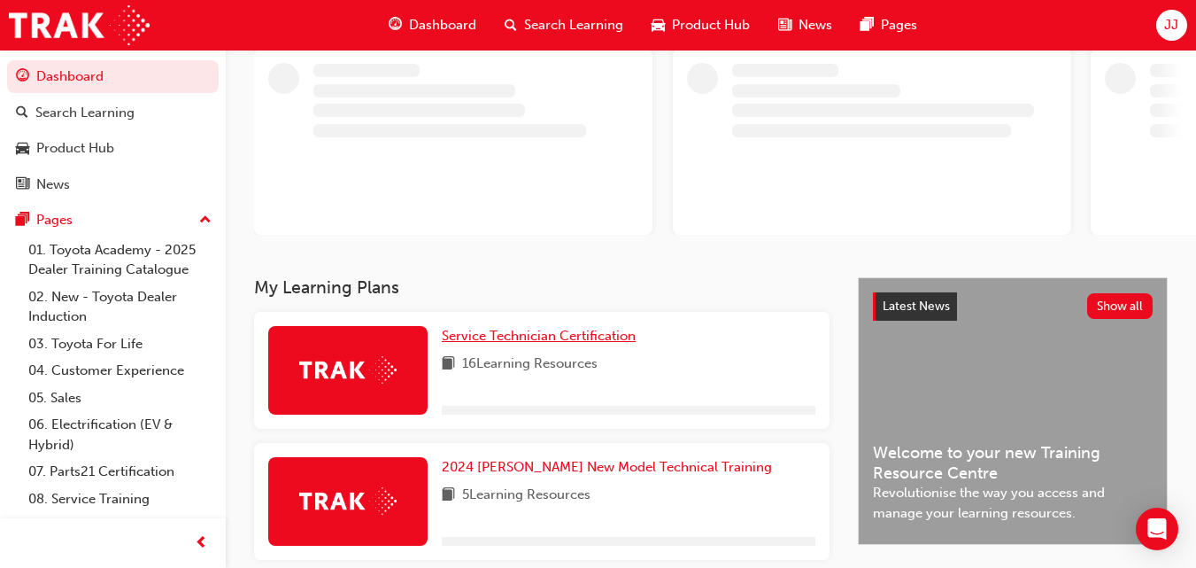
click at [510, 330] on span "Service Technician Certification" at bounding box center [539, 336] width 194 height 16
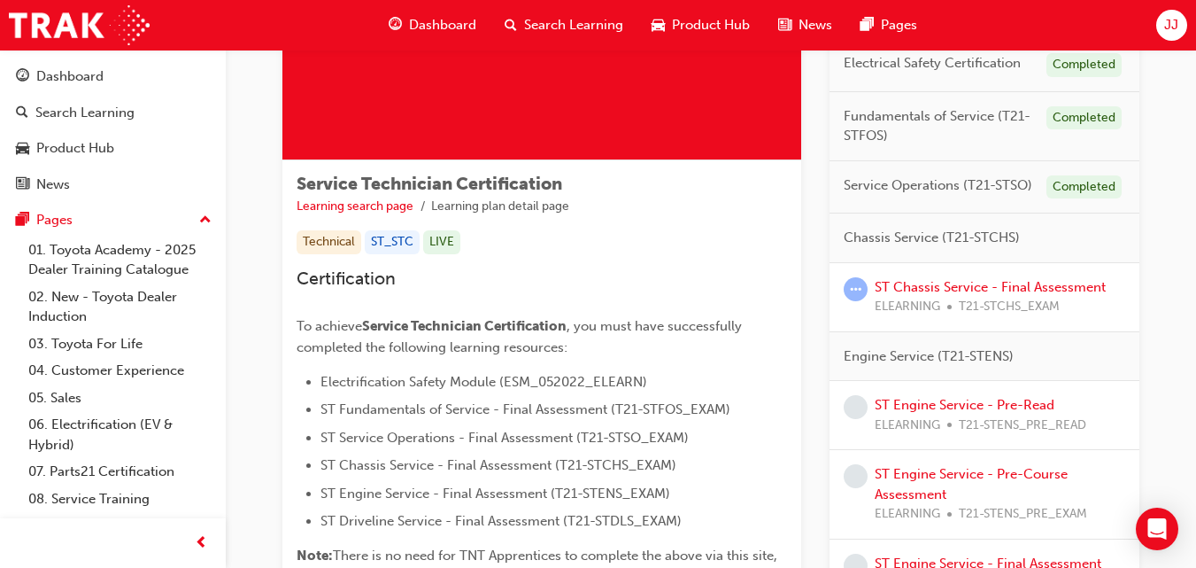
scroll to position [177, 0]
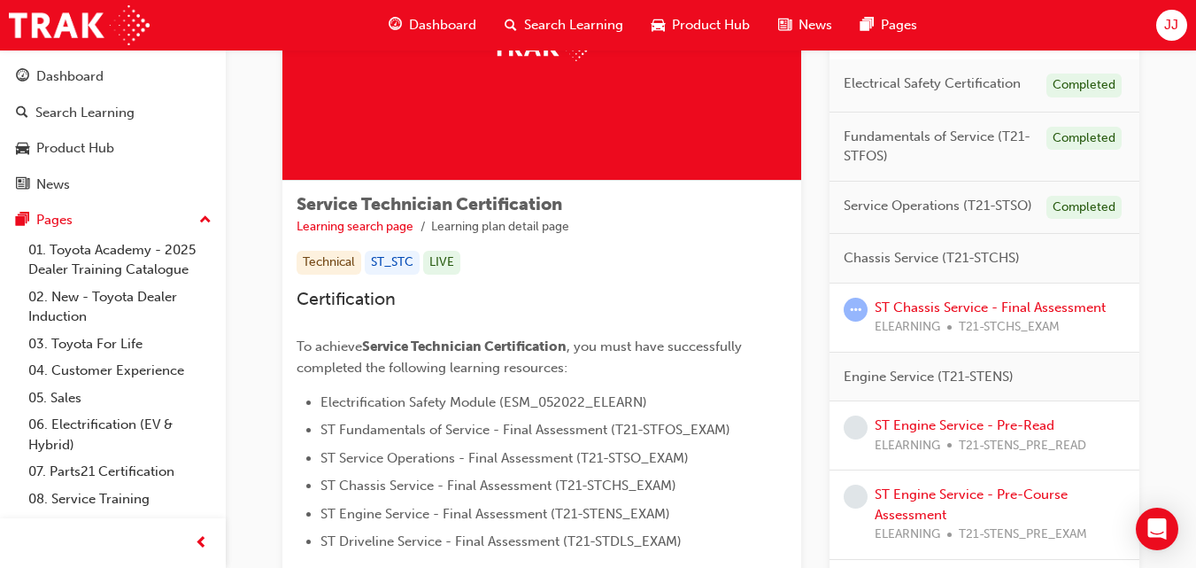
click at [977, 249] on span "Chassis Service (T21-STCHS)" at bounding box center [932, 258] width 176 height 20
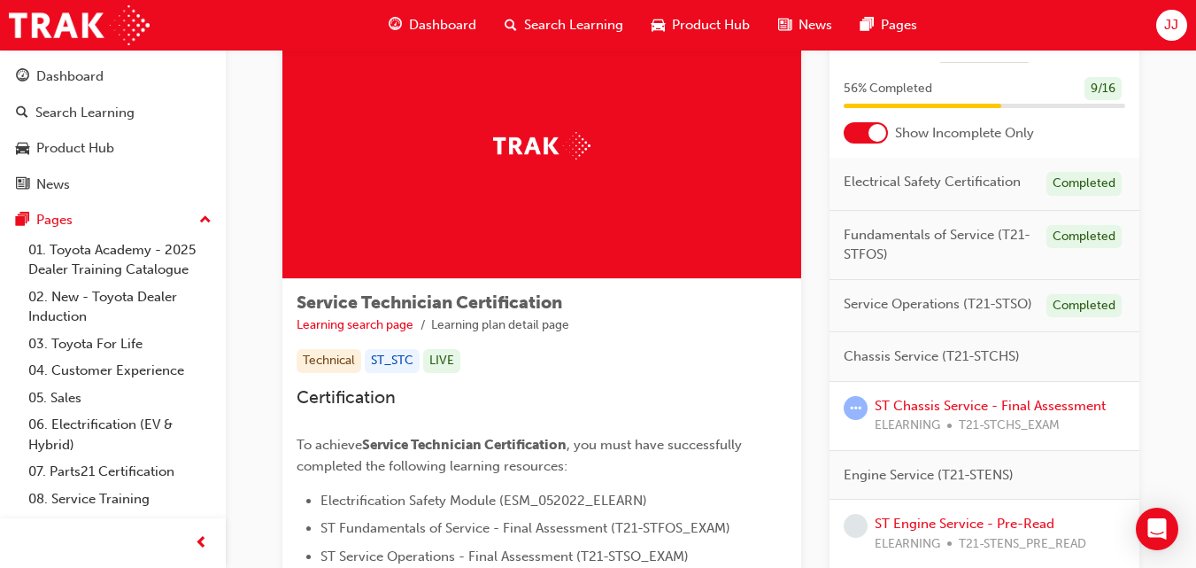
scroll to position [0, 0]
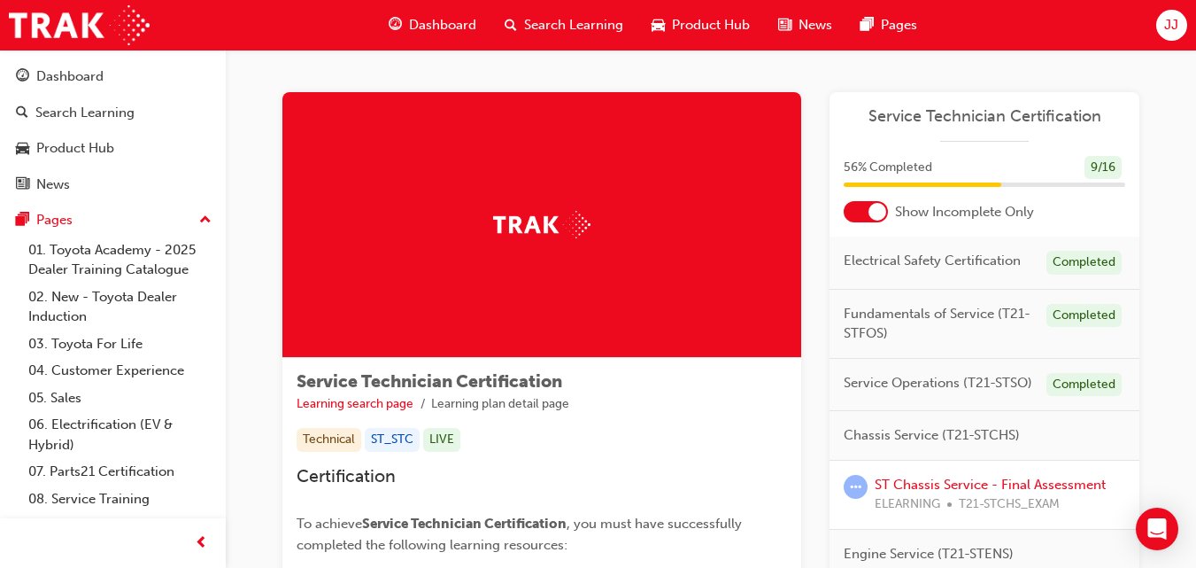
click at [874, 206] on div at bounding box center [878, 212] width 18 height 18
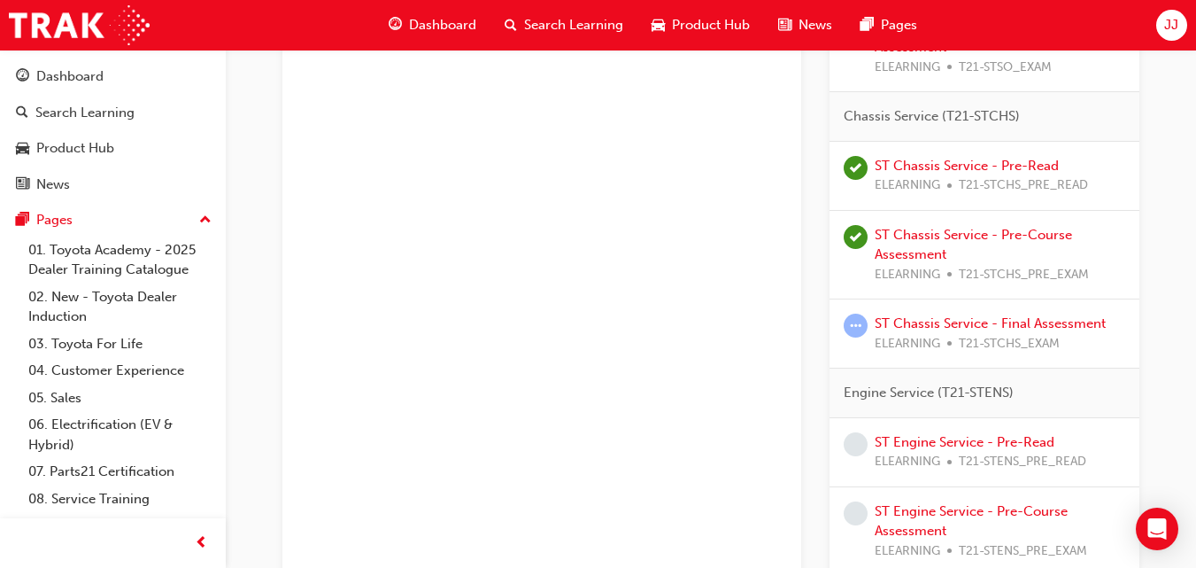
scroll to position [886, 0]
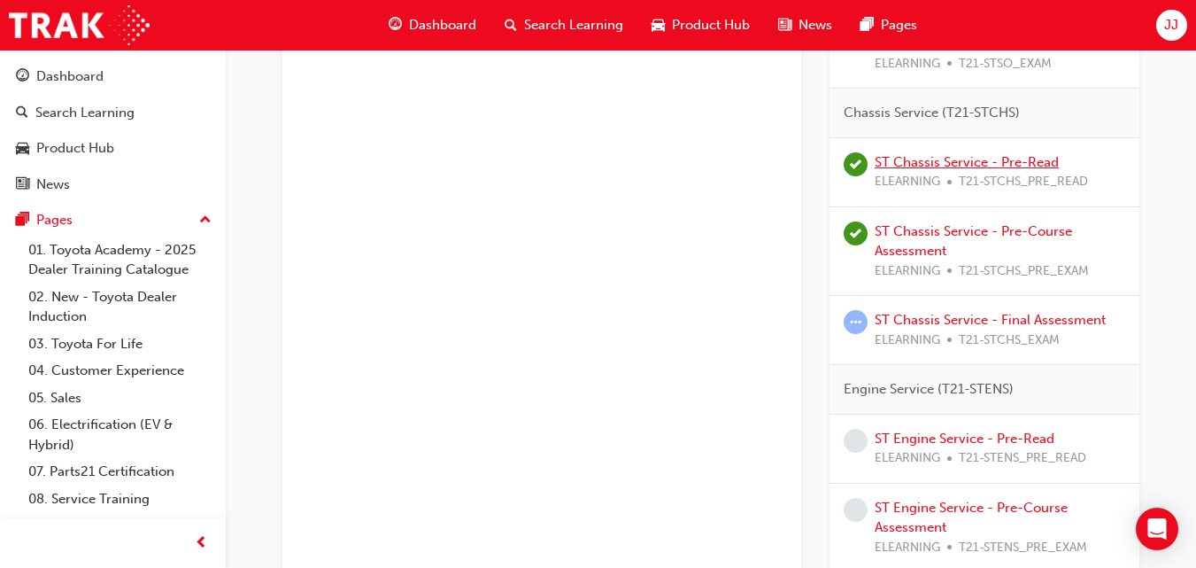
click at [938, 165] on link "ST Chassis Service - Pre-Read" at bounding box center [967, 162] width 184 height 16
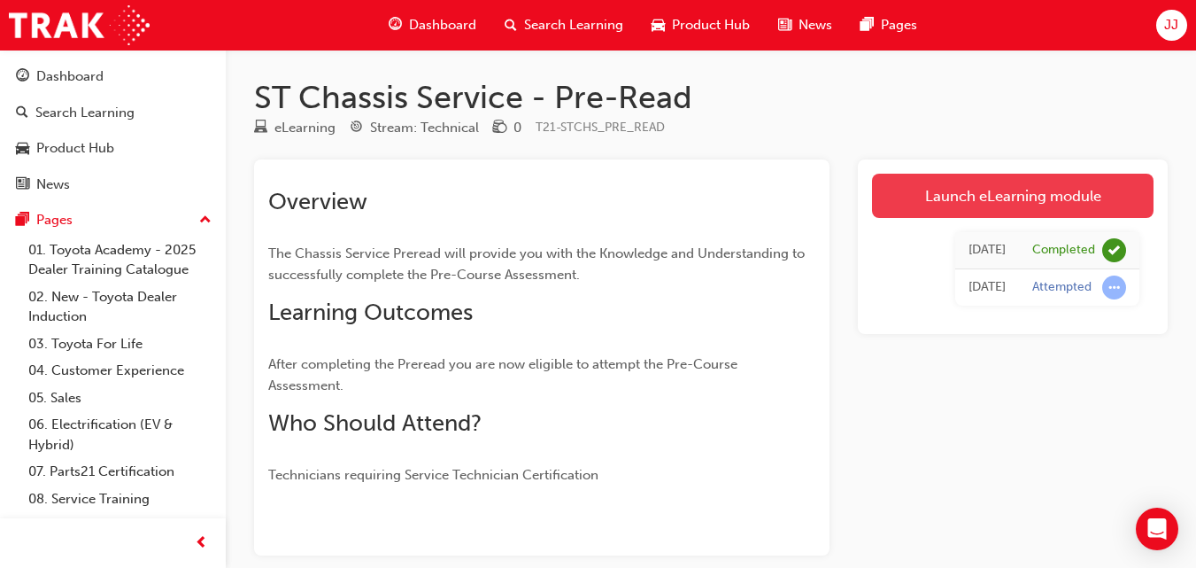
click at [962, 204] on link "Launch eLearning module" at bounding box center [1013, 196] width 282 height 44
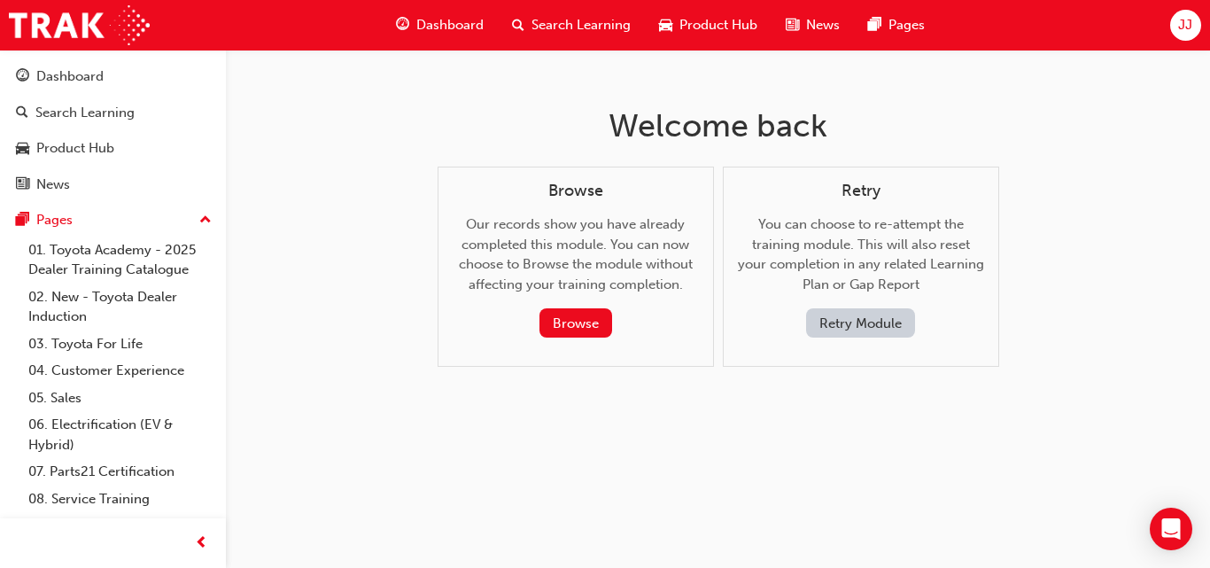
drag, startPoint x: 577, startPoint y: 309, endPoint x: 618, endPoint y: 267, distance: 59.5
click at [618, 267] on div "Browse Our records show you have already completed this module. You can now cho…" at bounding box center [576, 260] width 246 height 157
click at [876, 335] on button "Retry Module" at bounding box center [860, 322] width 109 height 29
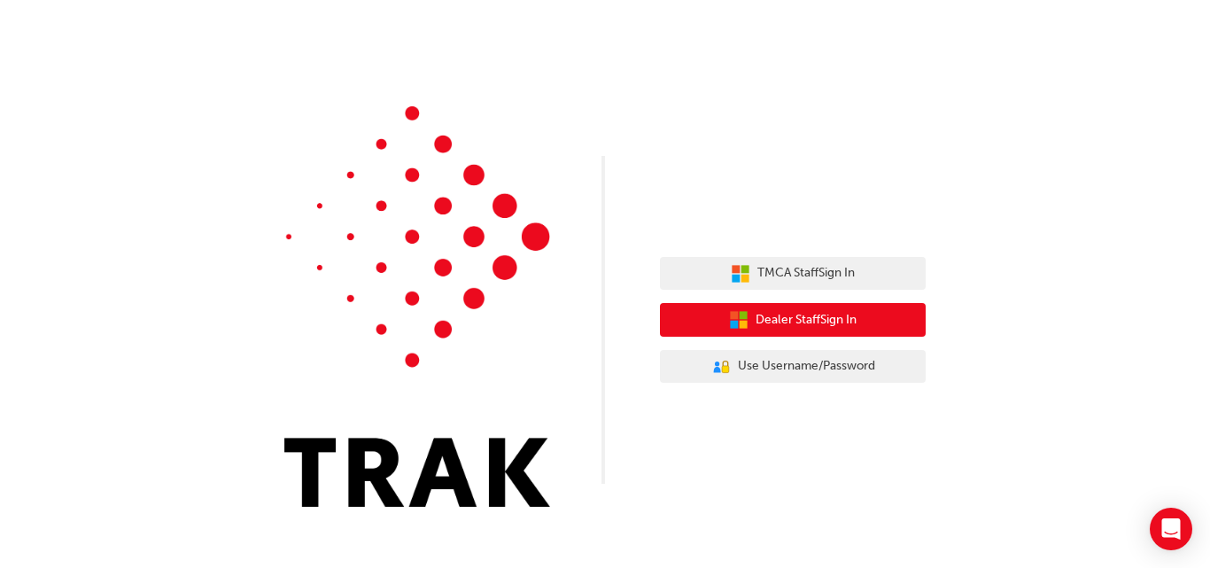
click at [734, 309] on button "Dealer Staff Sign In" at bounding box center [793, 320] width 266 height 34
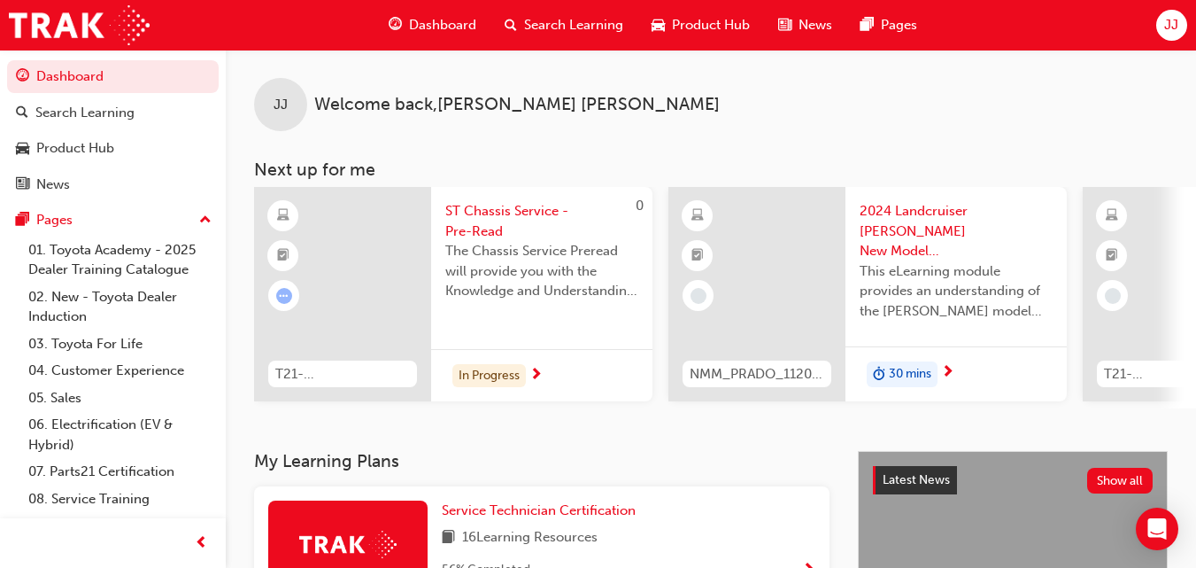
click at [1166, 22] on span "JJ" at bounding box center [1172, 25] width 14 height 20
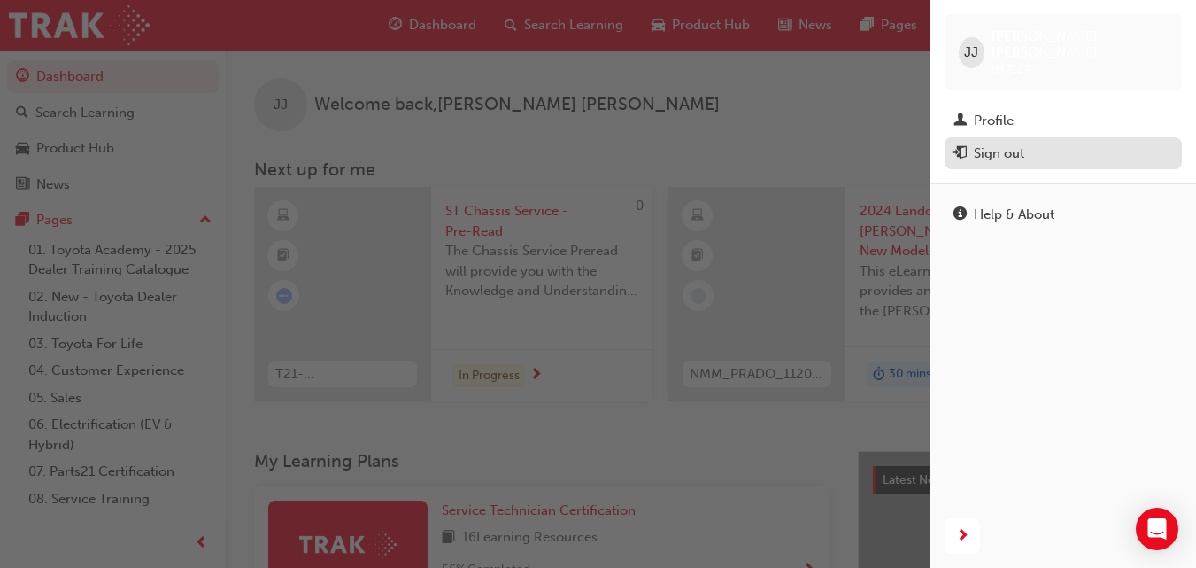
click at [994, 144] on div "Sign out" at bounding box center [999, 153] width 50 height 20
